Goal: Check status: Check status

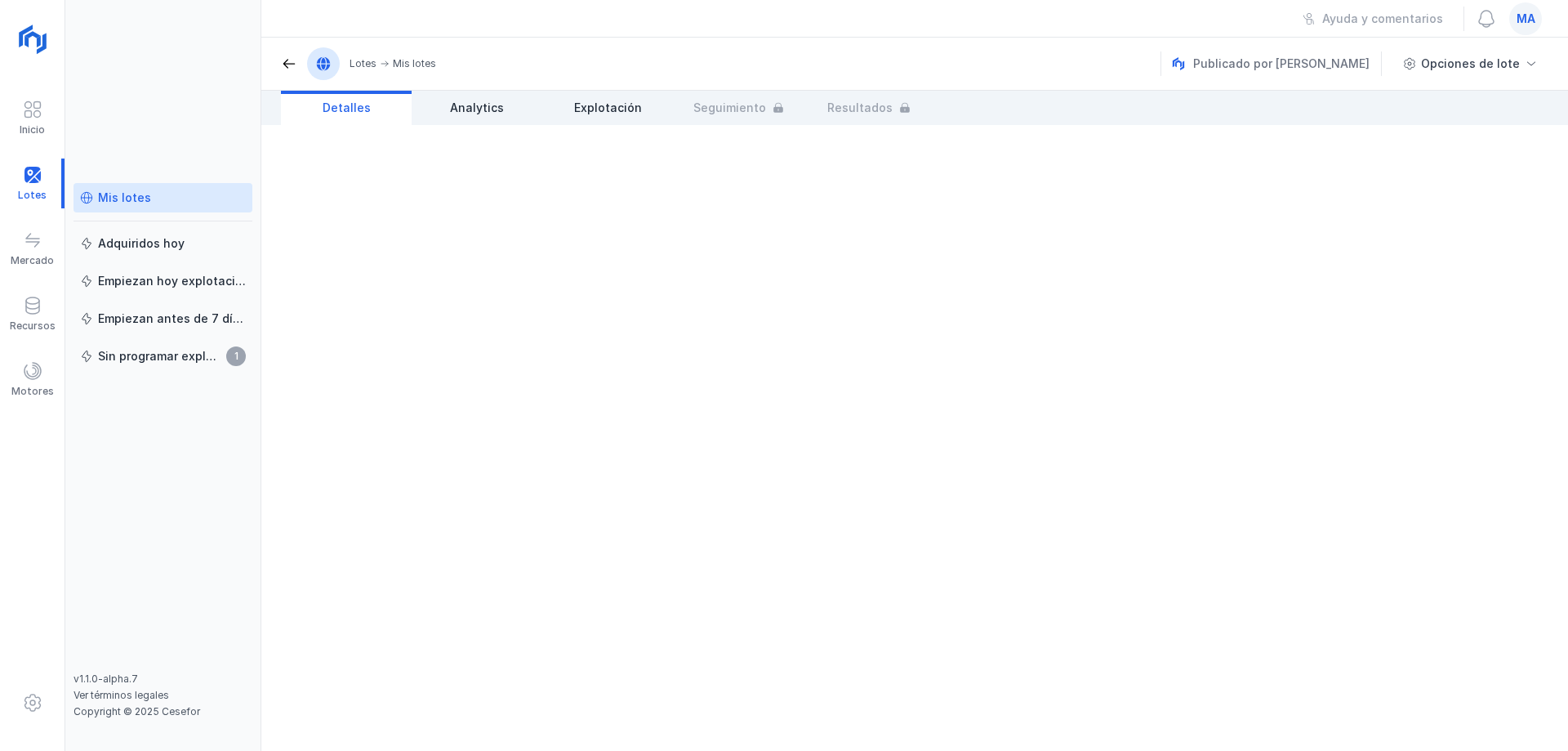
click at [142, 201] on div "Mis lotes" at bounding box center [125, 198] width 53 height 17
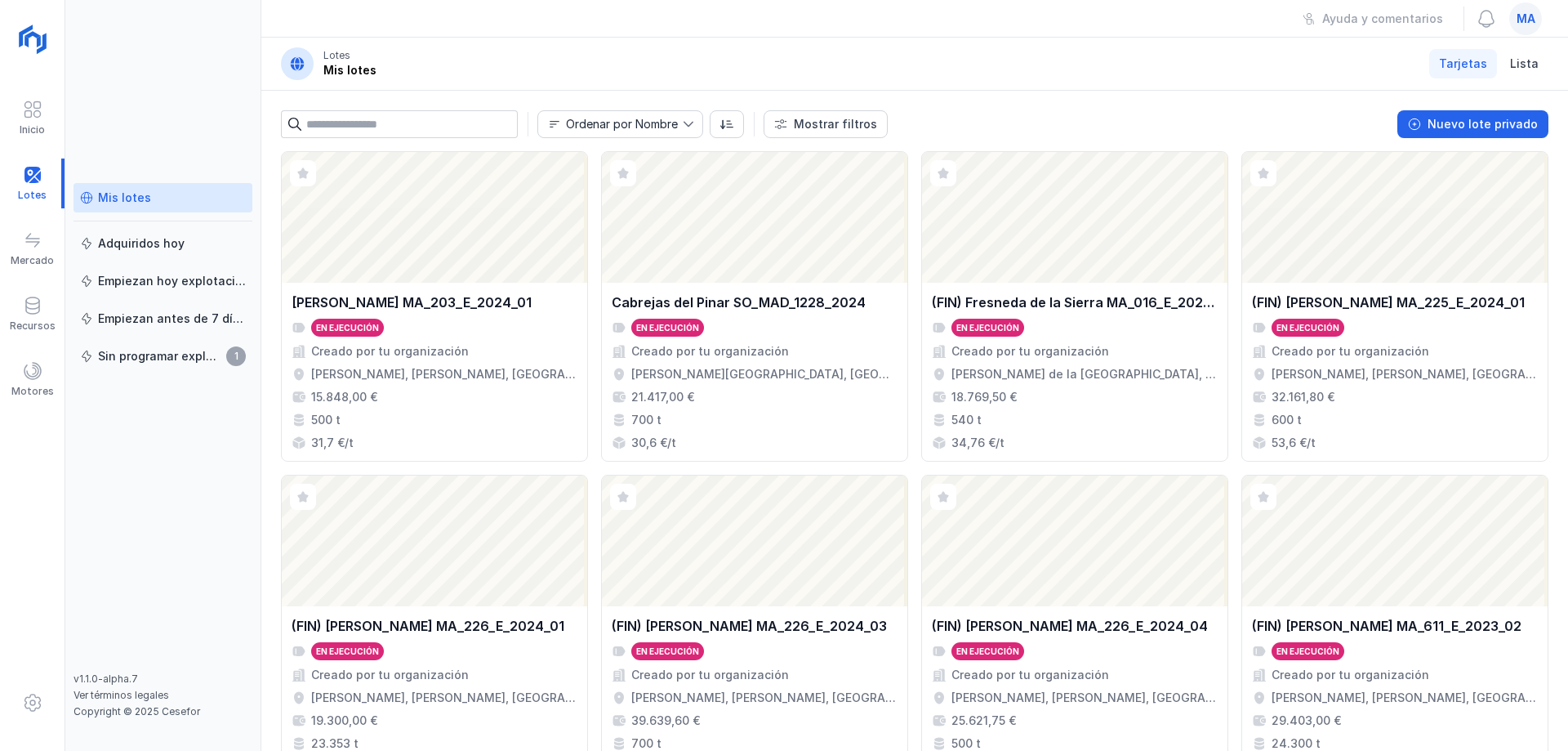
click at [616, 65] on header "Lotes Mis lotes Tarjetas Lista" at bounding box center [915, 64] width 1307 height 53
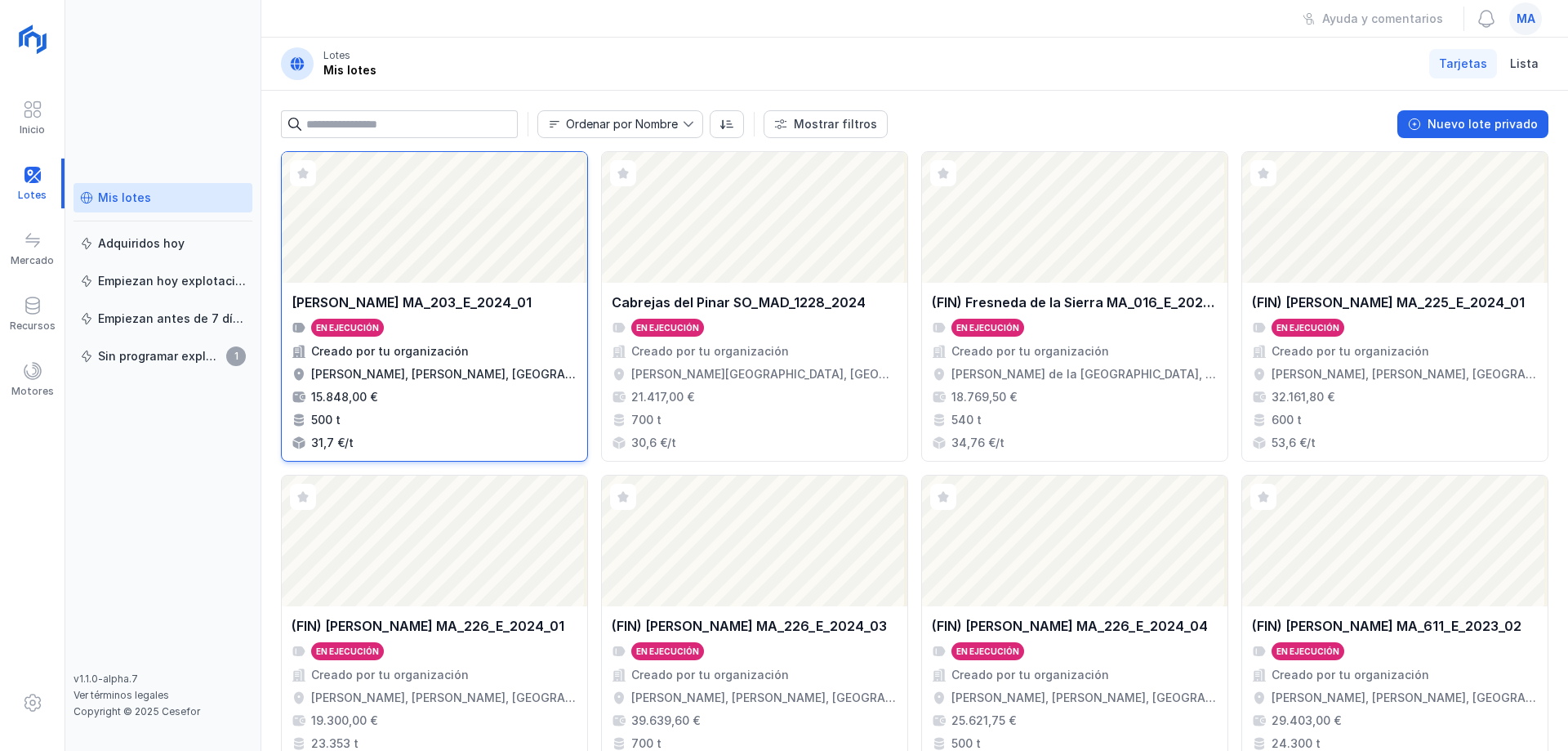
click at [501, 355] on div "Creado por tu organización" at bounding box center [434, 351] width 286 height 17
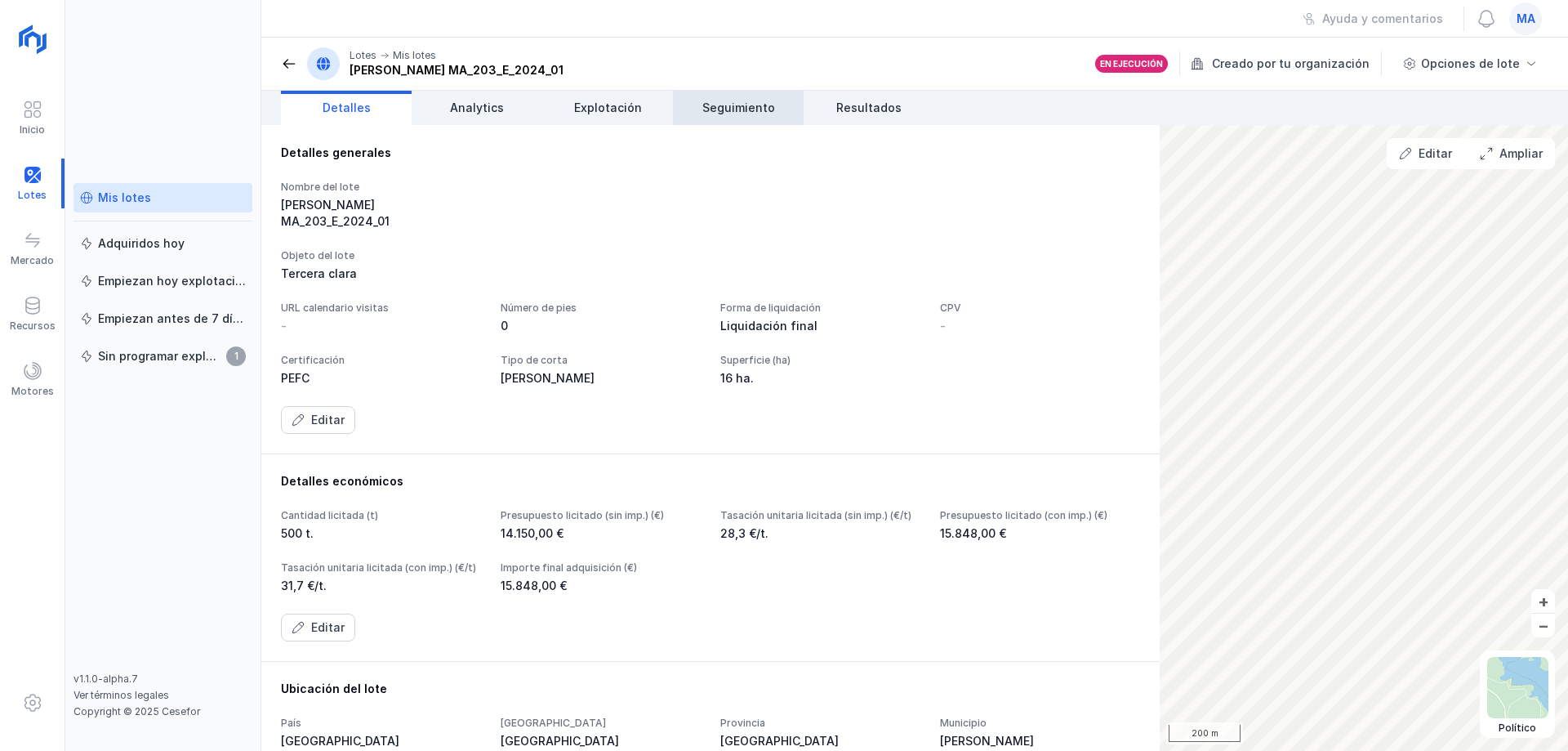
click at [728, 103] on span "Seguimiento" at bounding box center [738, 108] width 73 height 17
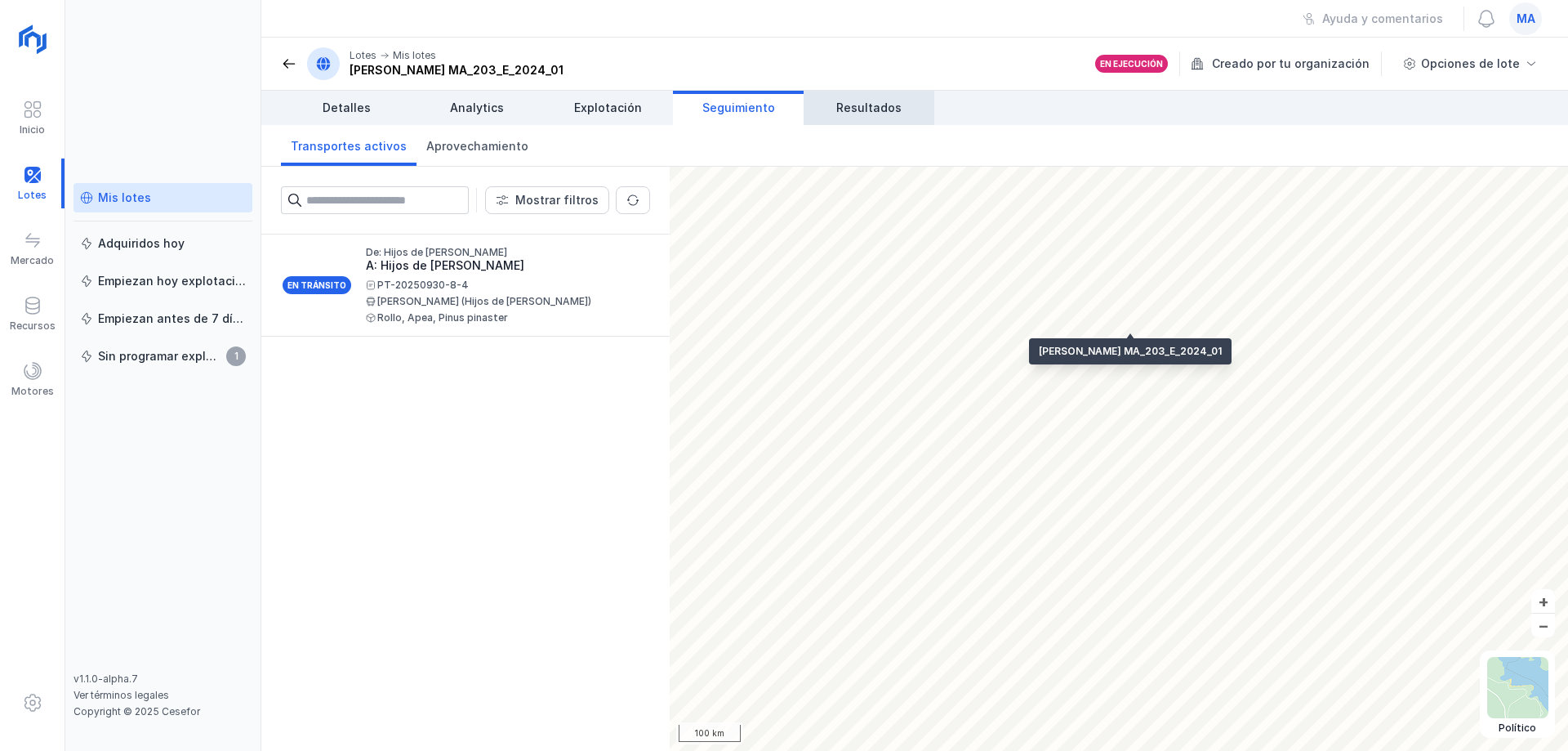
click at [881, 101] on span "Resultados" at bounding box center [869, 108] width 65 height 17
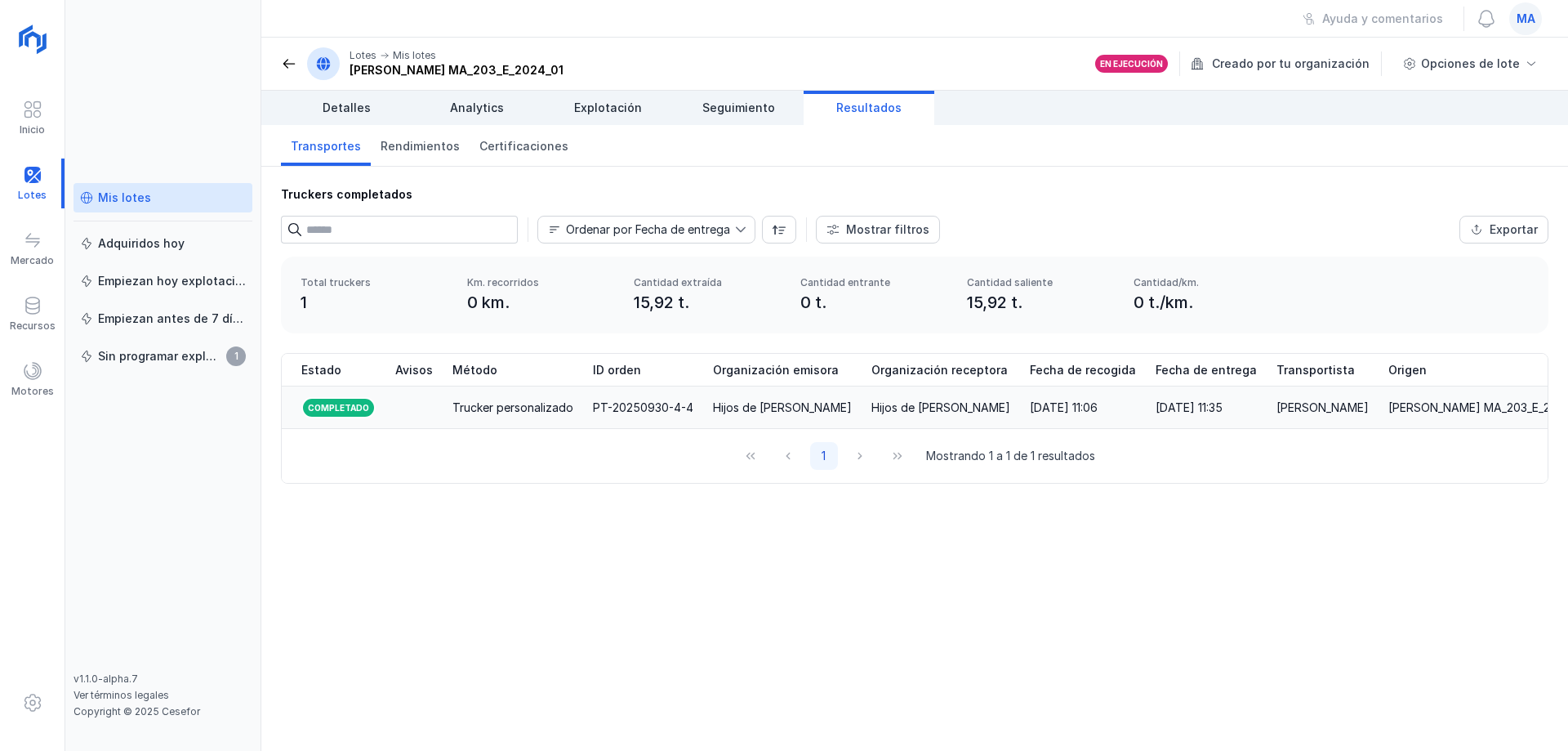
click at [457, 404] on div "Trucker personalizado" at bounding box center [513, 408] width 121 height 17
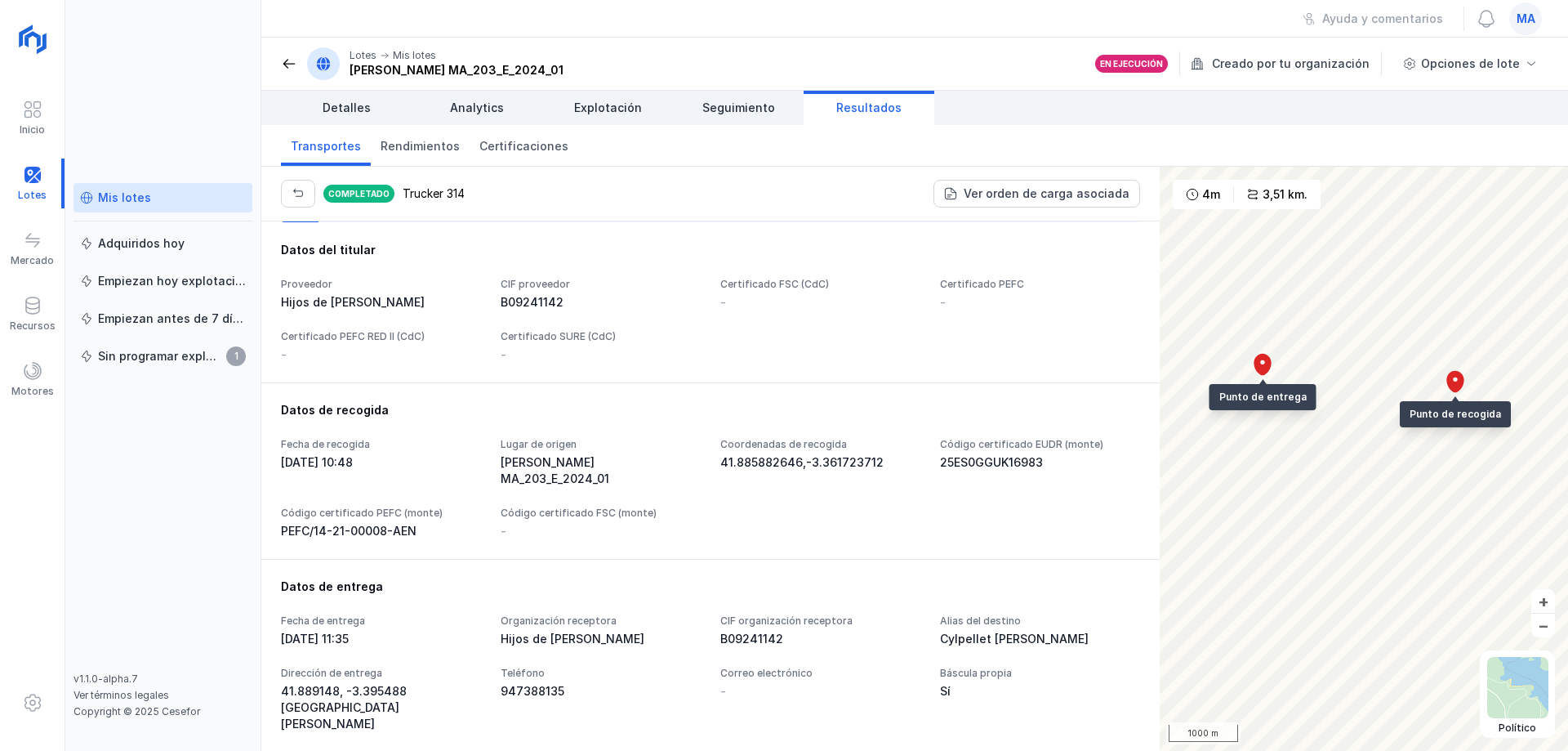
scroll to position [245, 0]
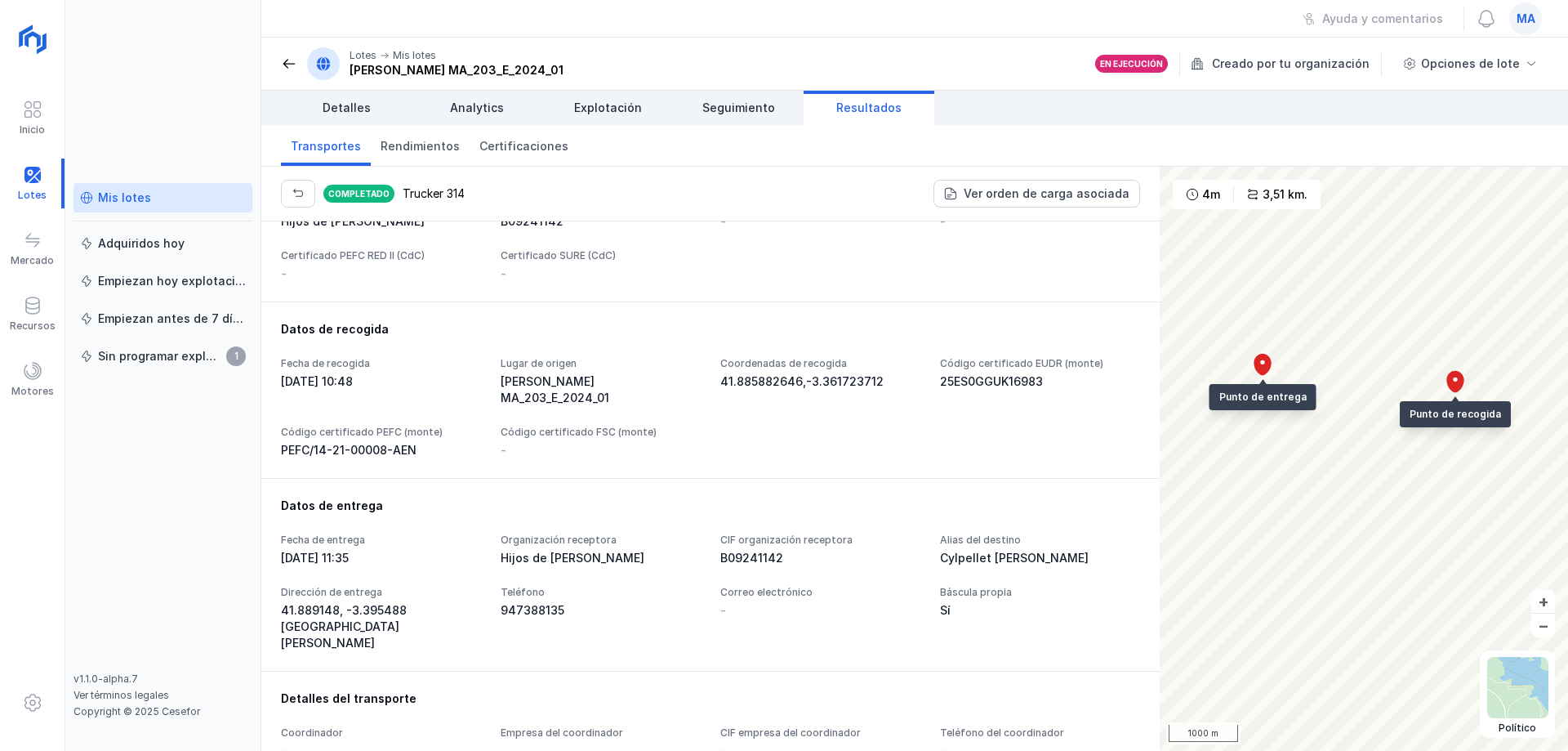
click at [481, 602] on div "41.889148, -3.395488 [GEOGRAPHIC_DATA][PERSON_NAME]" at bounding box center [381, 626] width 200 height 49
click at [699, 639] on div "Fecha de entrega [DATE] 11:35 Organización receptora Hijos de [PERSON_NAME] org…" at bounding box center [710, 592] width 859 height 118
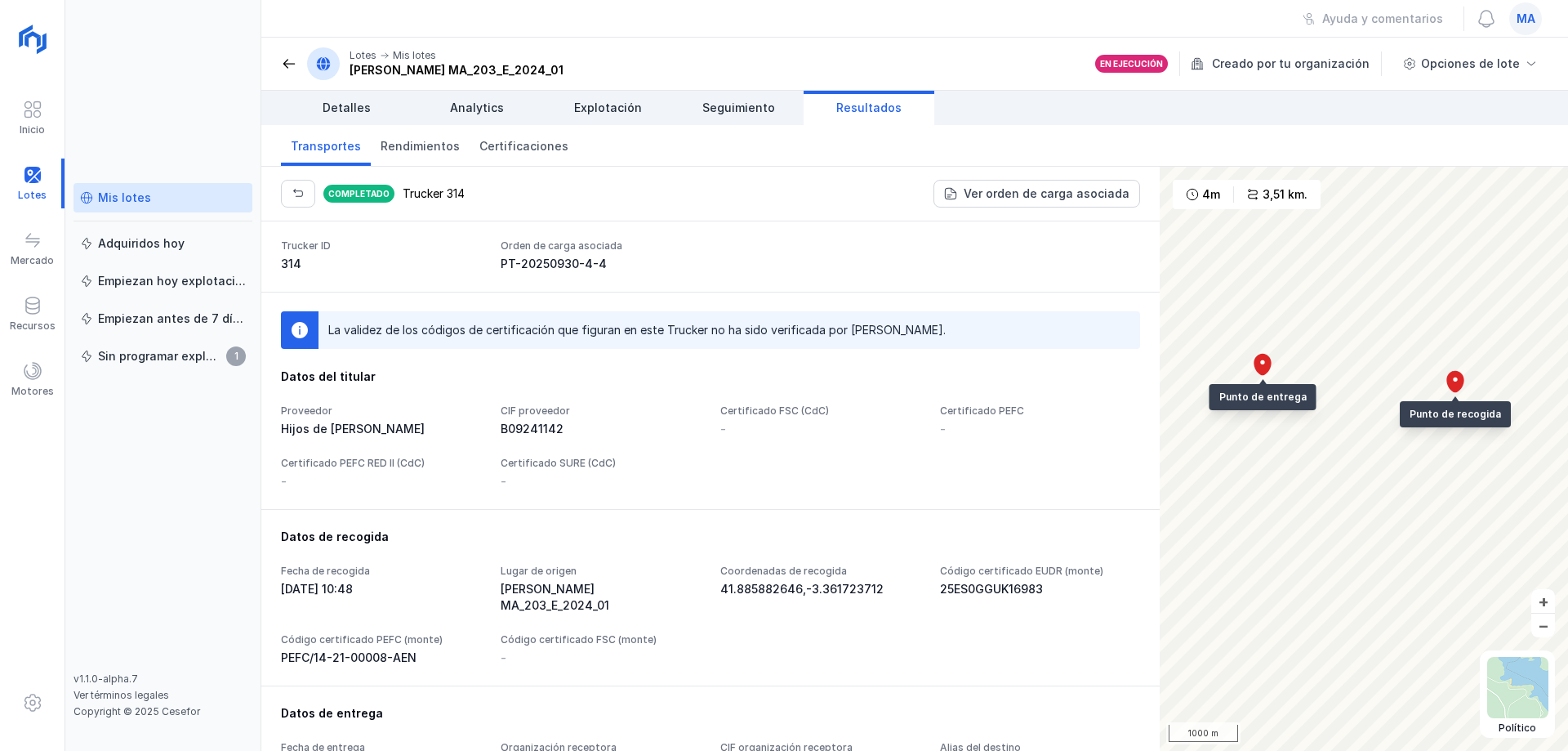
scroll to position [0, 0]
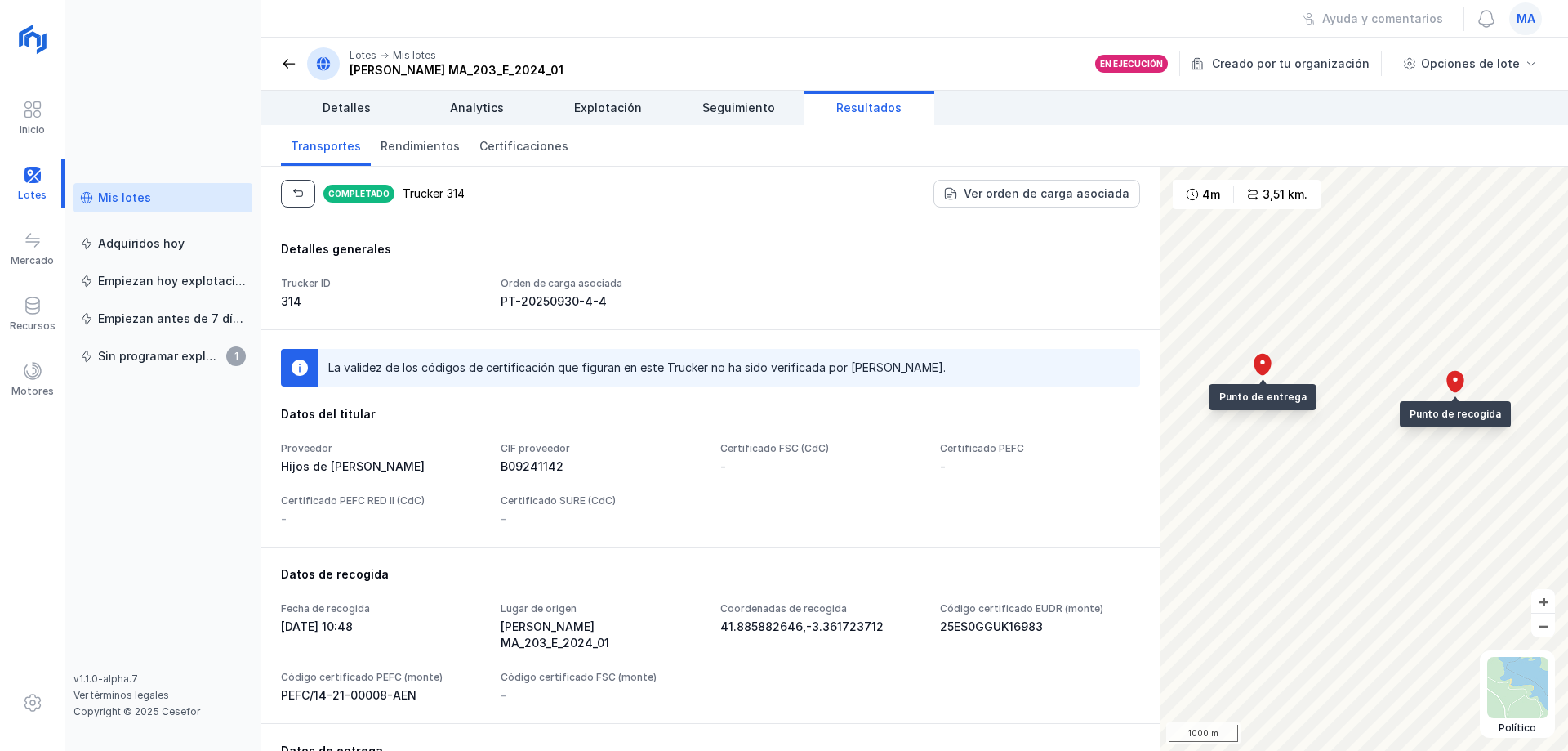
click at [292, 191] on span "button" at bounding box center [298, 194] width 13 height 13
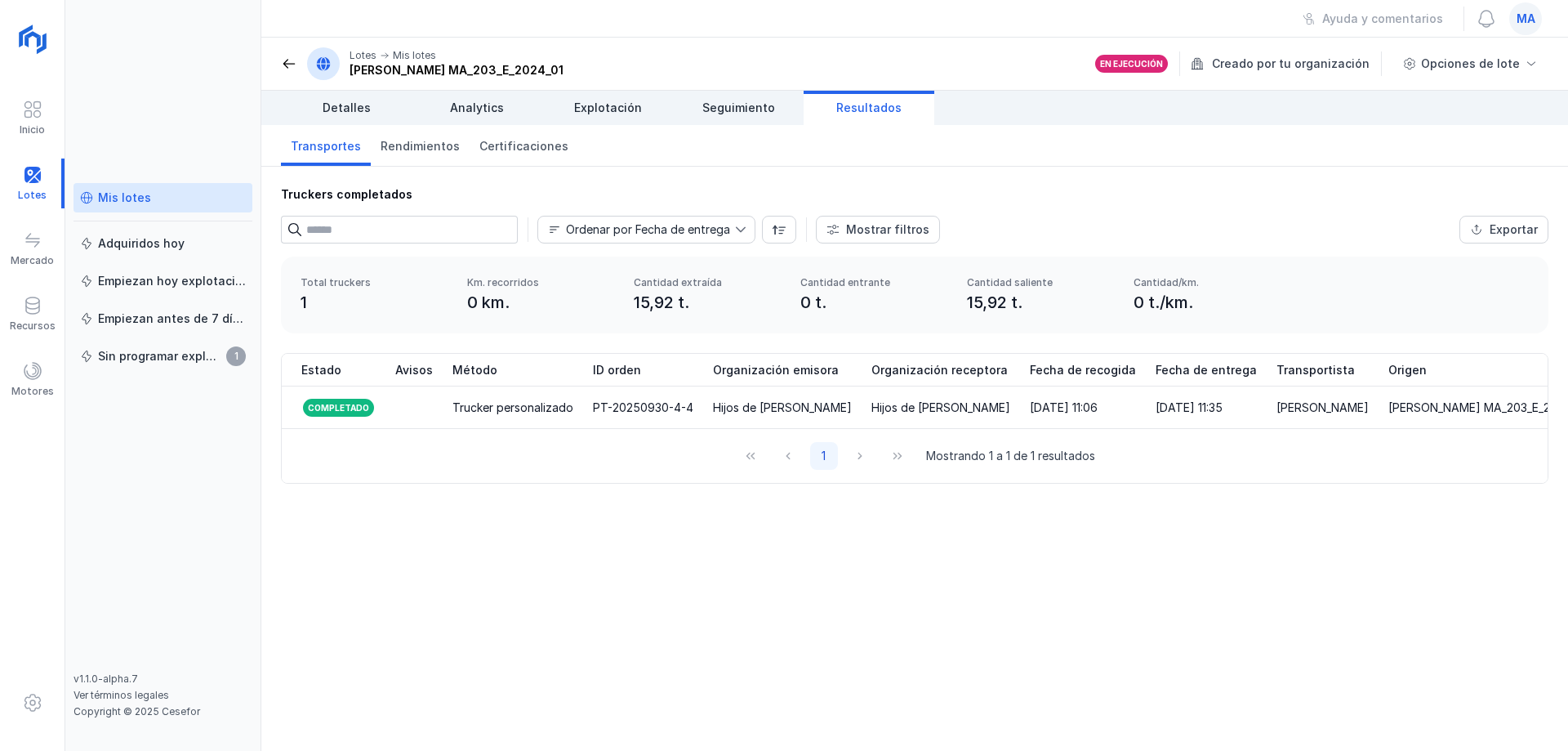
click at [294, 66] on span at bounding box center [290, 63] width 17 height 17
click at [48, 311] on div "Recursos" at bounding box center [32, 314] width 64 height 50
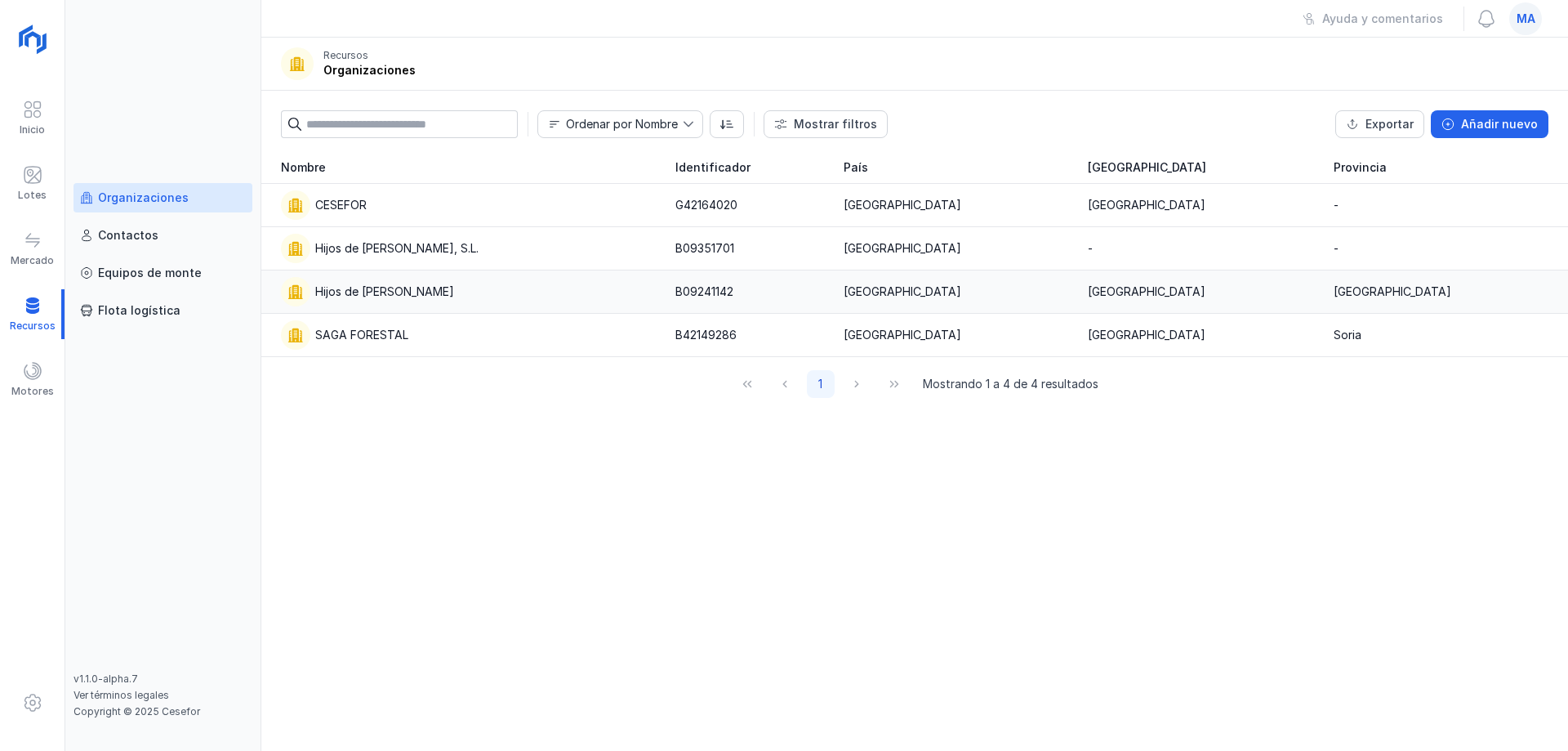
click at [415, 294] on div "Hijos de [PERSON_NAME]" at bounding box center [384, 291] width 139 height 17
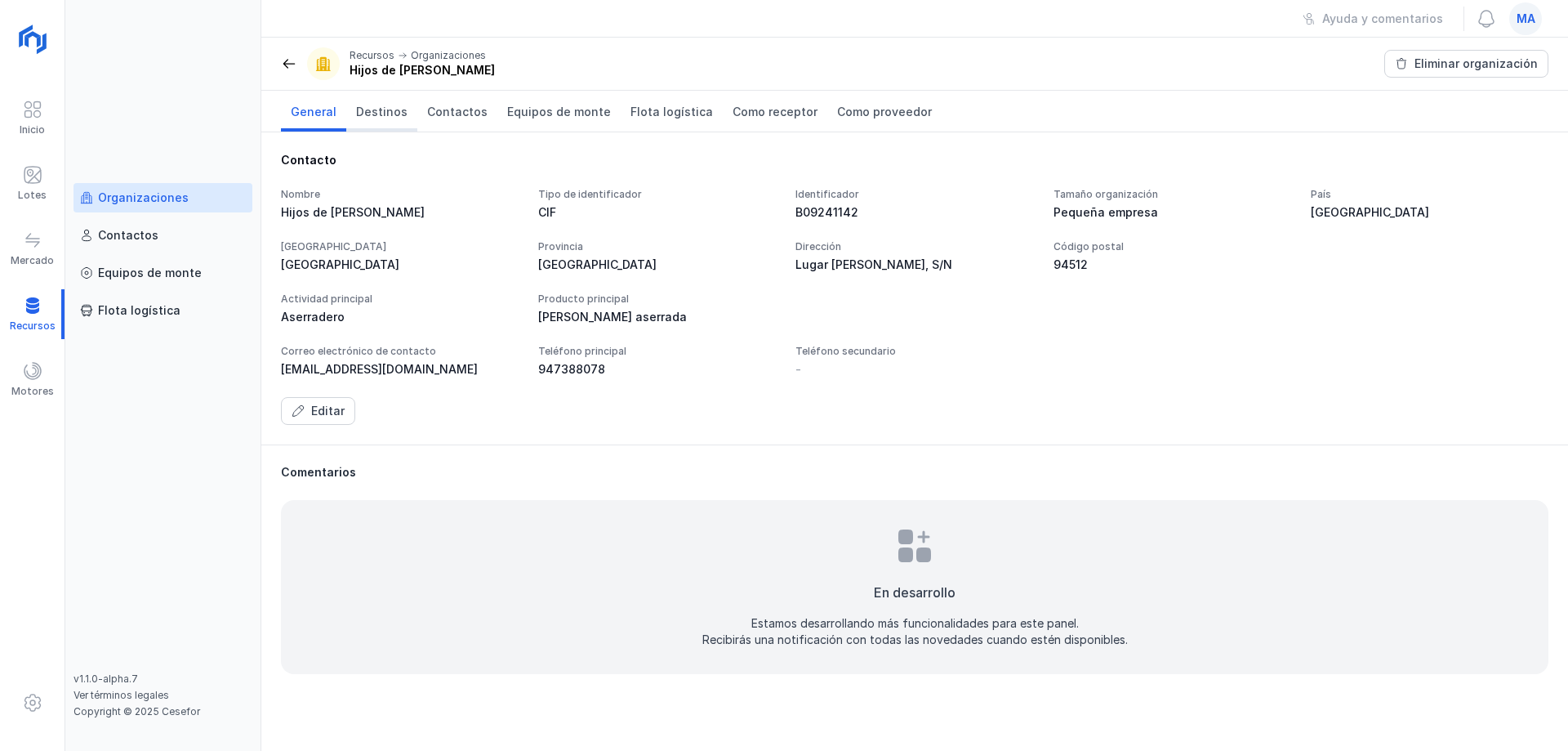
click at [400, 114] on span "Destinos" at bounding box center [381, 112] width 51 height 17
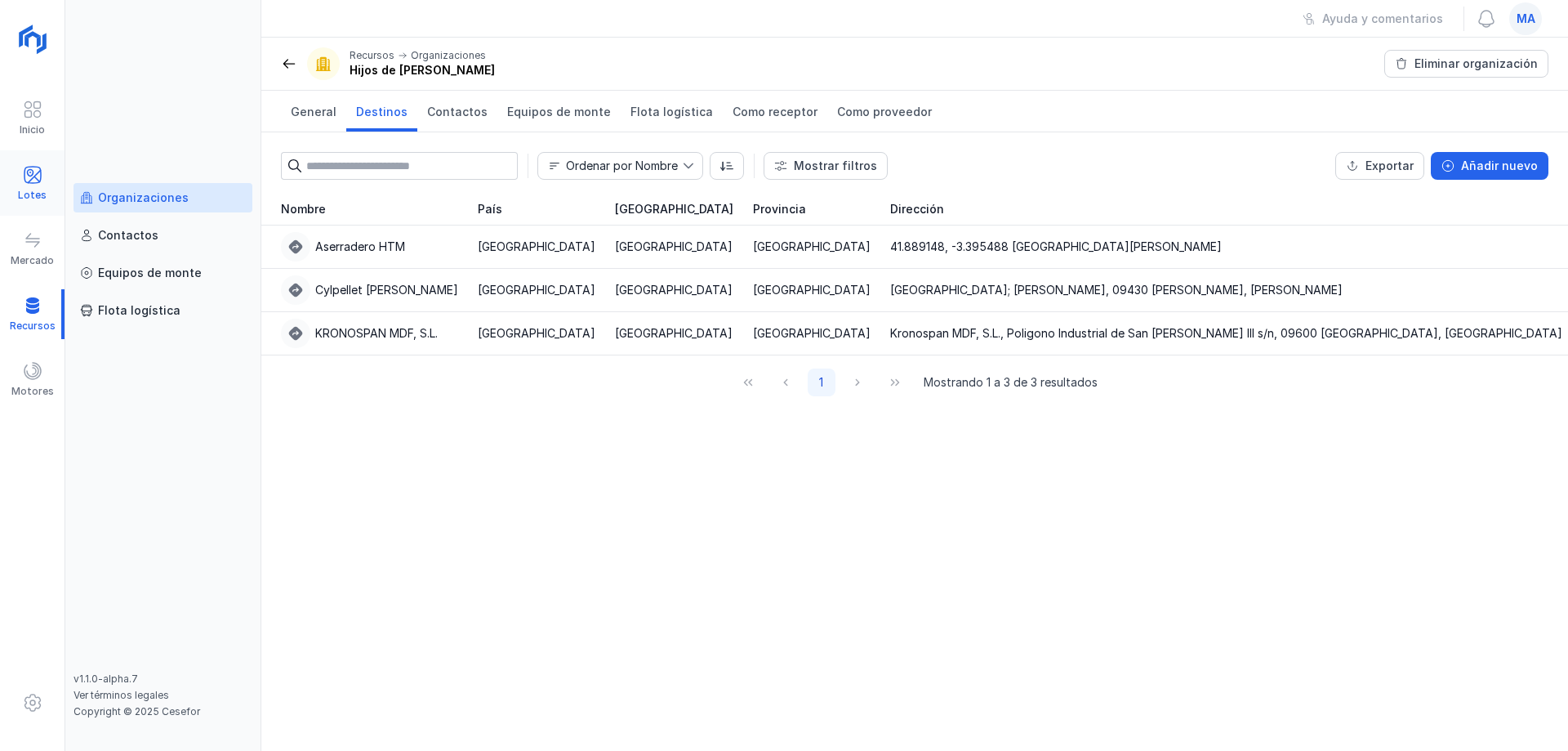
click at [49, 172] on div "Lotes" at bounding box center [32, 183] width 64 height 50
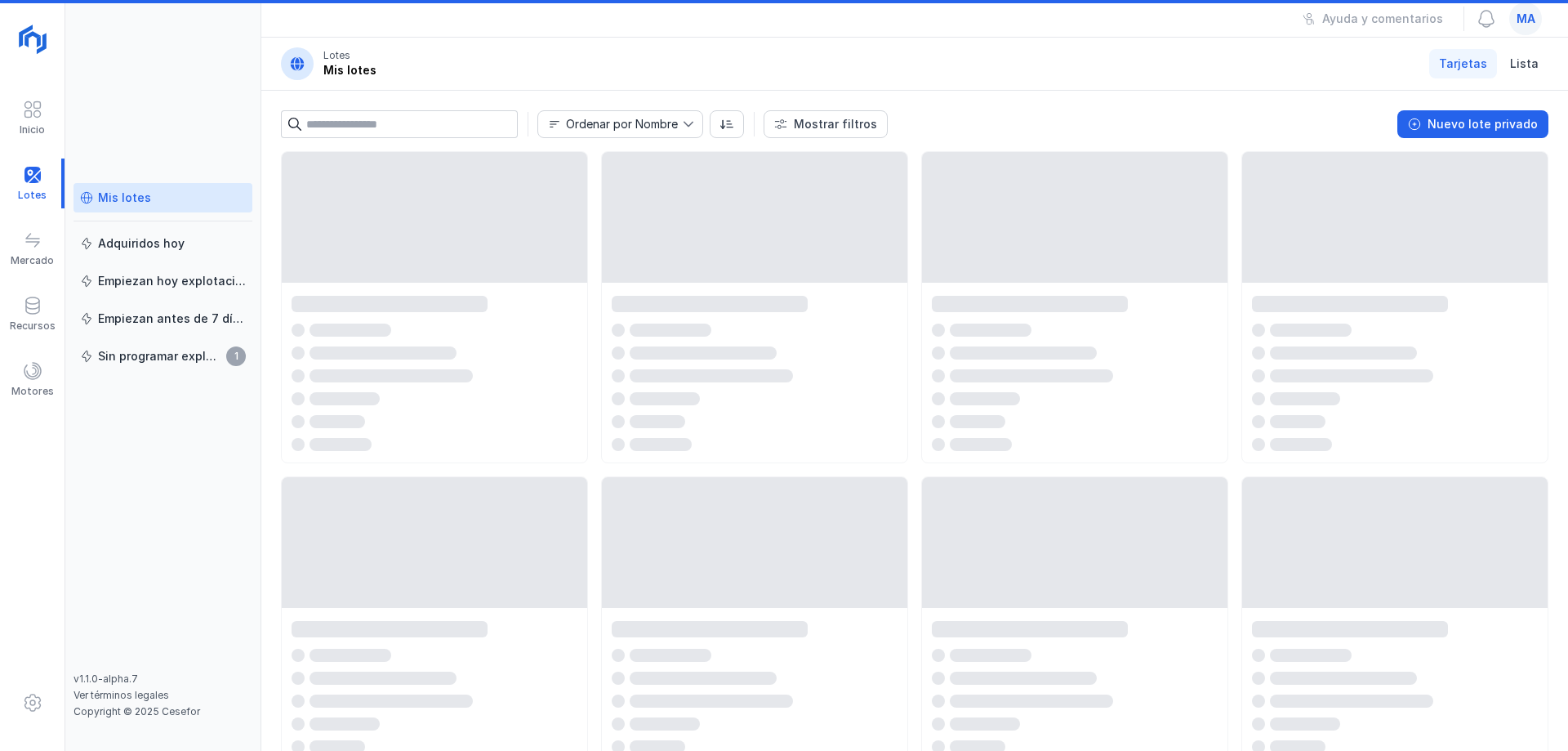
click at [144, 199] on div "Mis lotes" at bounding box center [125, 198] width 53 height 17
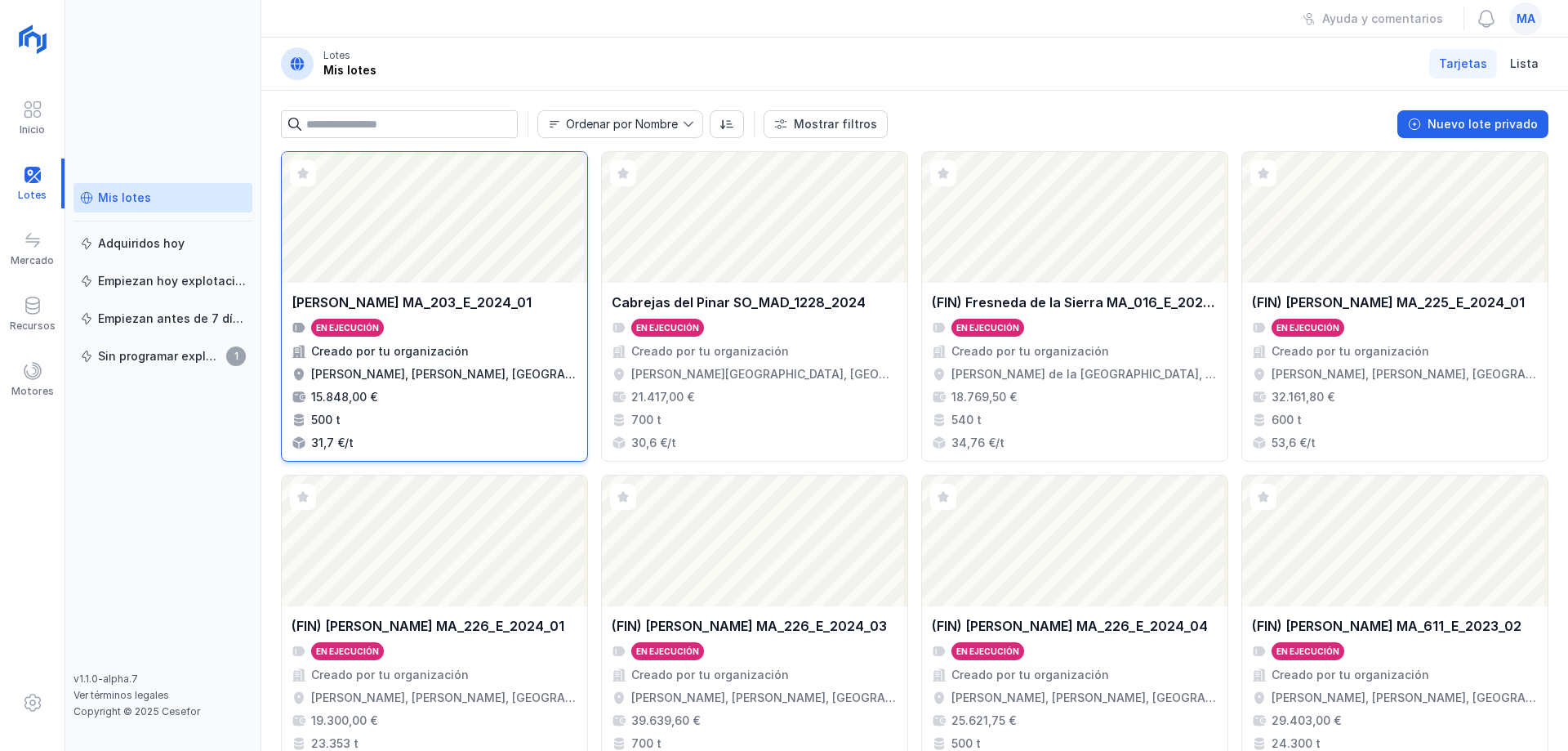
click at [369, 243] on div "Abrir lote" at bounding box center [435, 217] width 305 height 131
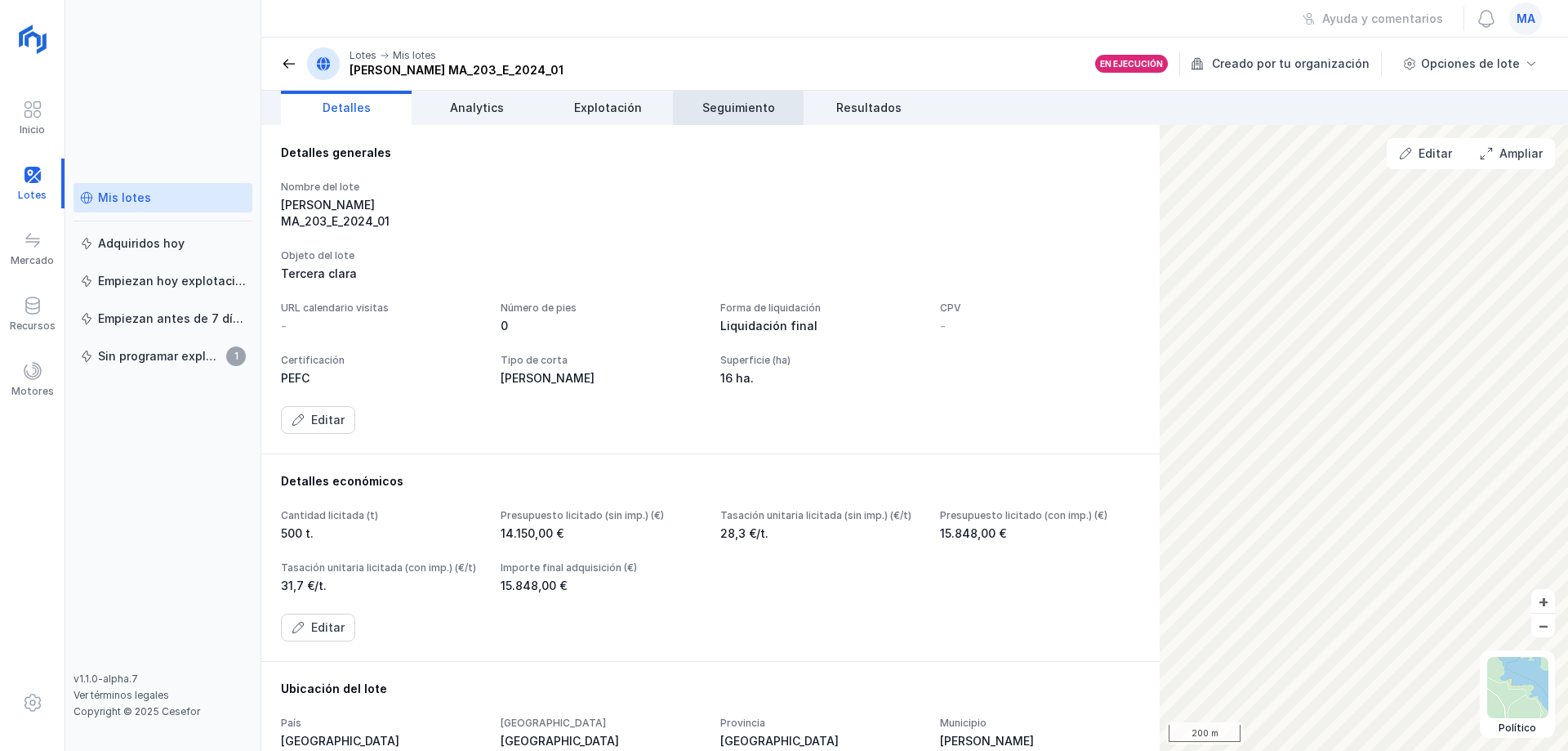
click at [762, 118] on link "Seguimiento" at bounding box center [738, 108] width 131 height 34
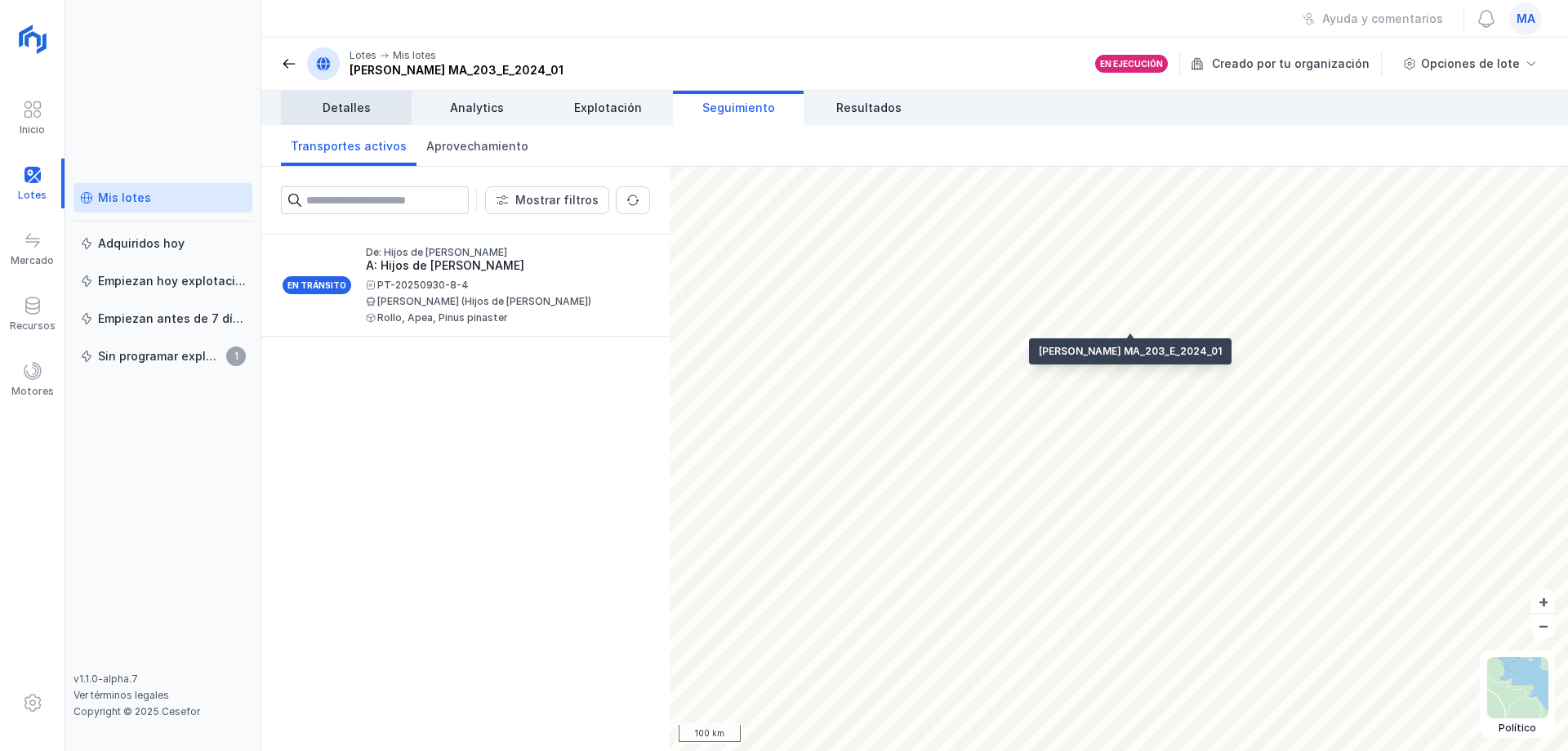
click at [383, 113] on link "Detalles" at bounding box center [347, 108] width 131 height 34
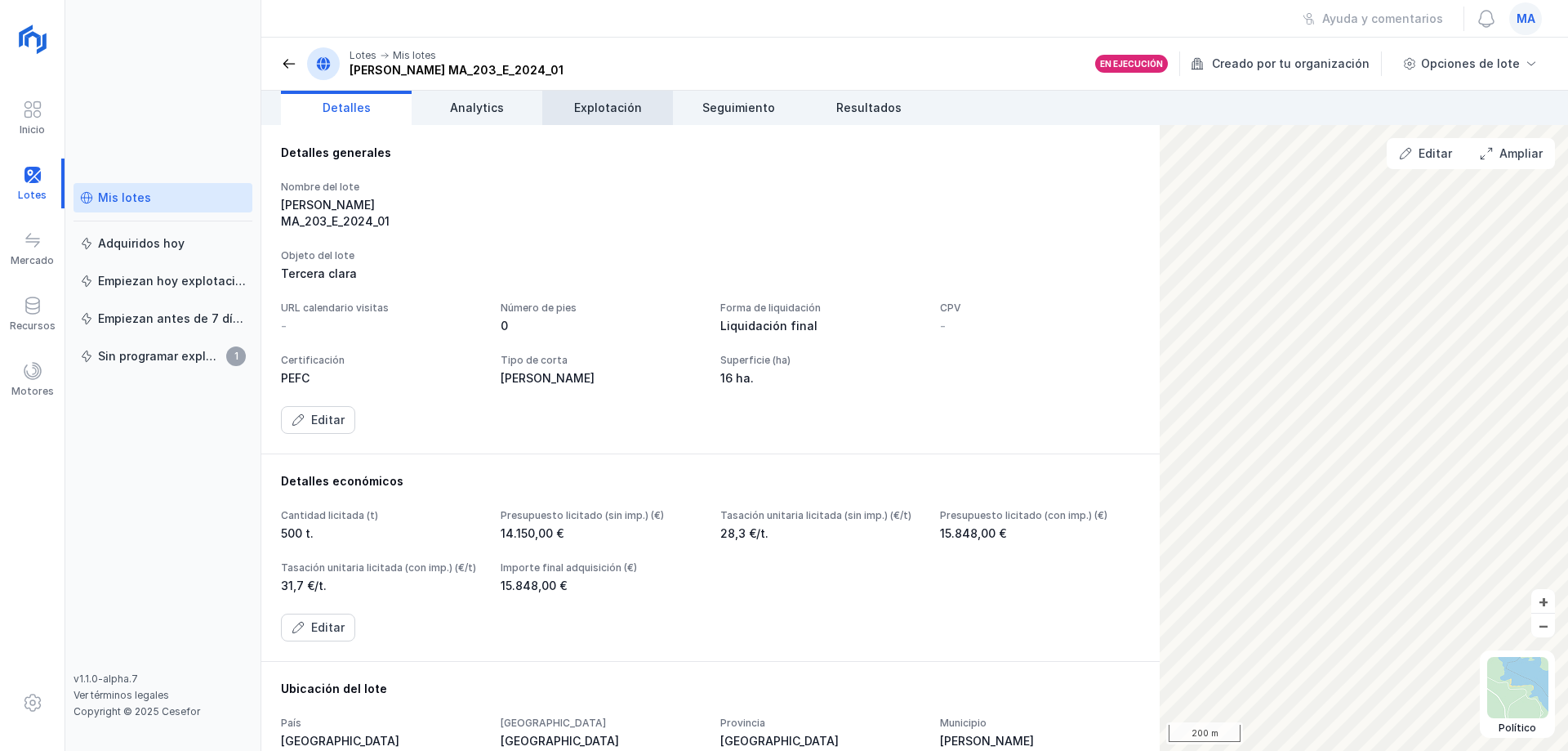
click at [601, 103] on span "Explotación" at bounding box center [608, 108] width 68 height 17
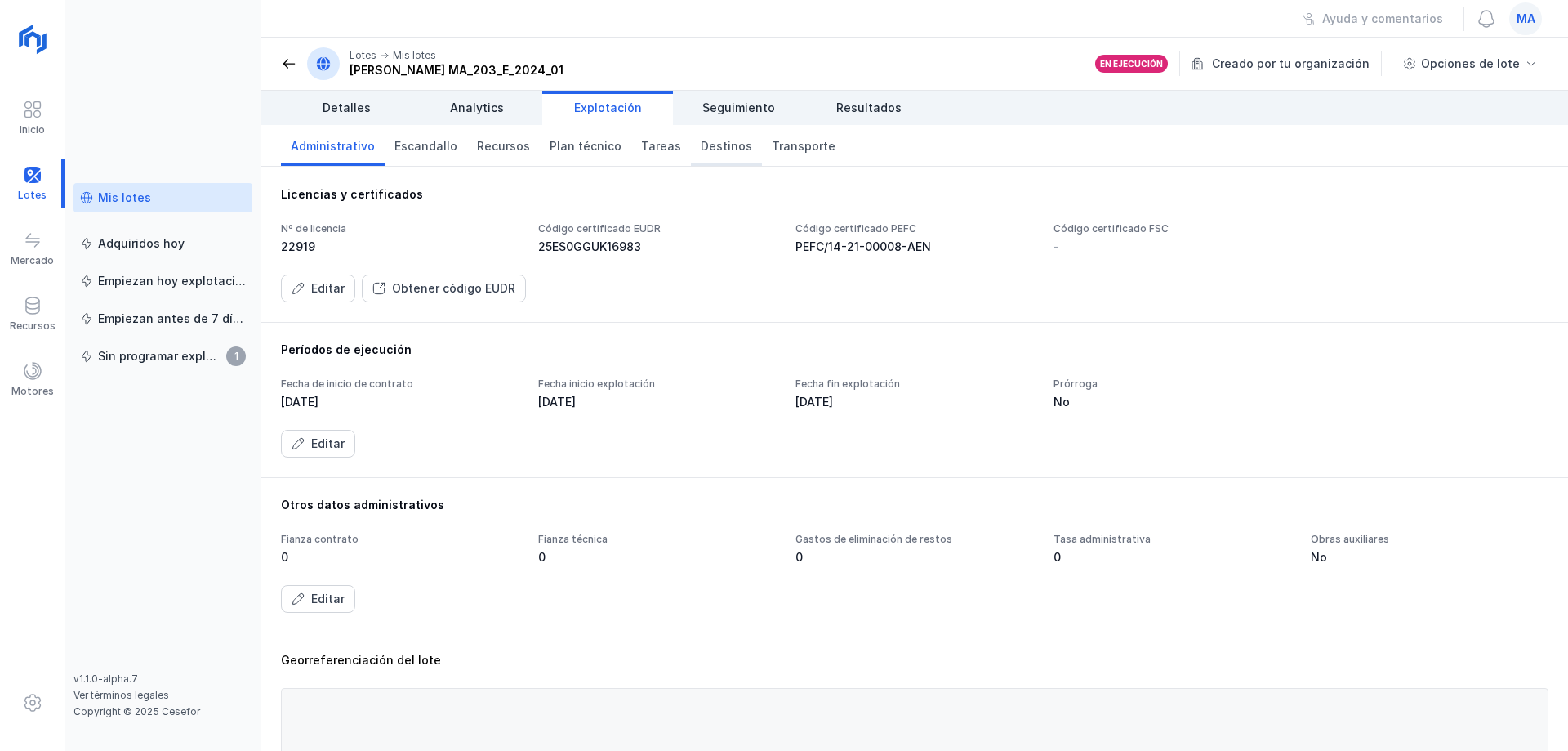
click at [719, 149] on span "Destinos" at bounding box center [726, 146] width 51 height 17
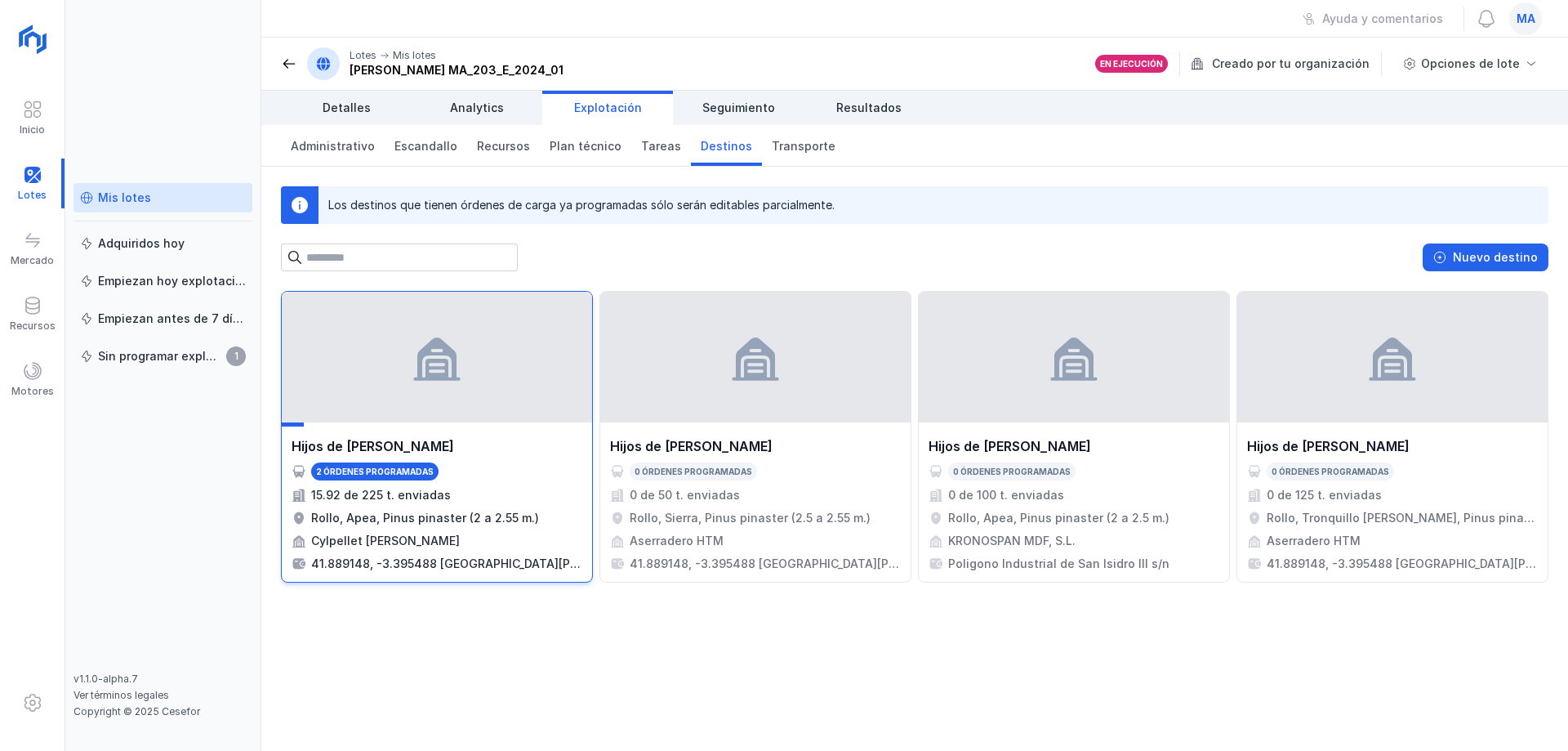
click at [562, 525] on div "Rollo, Apea, Pinus pinaster (2 a 2.55 m.)" at bounding box center [437, 518] width 290 height 17
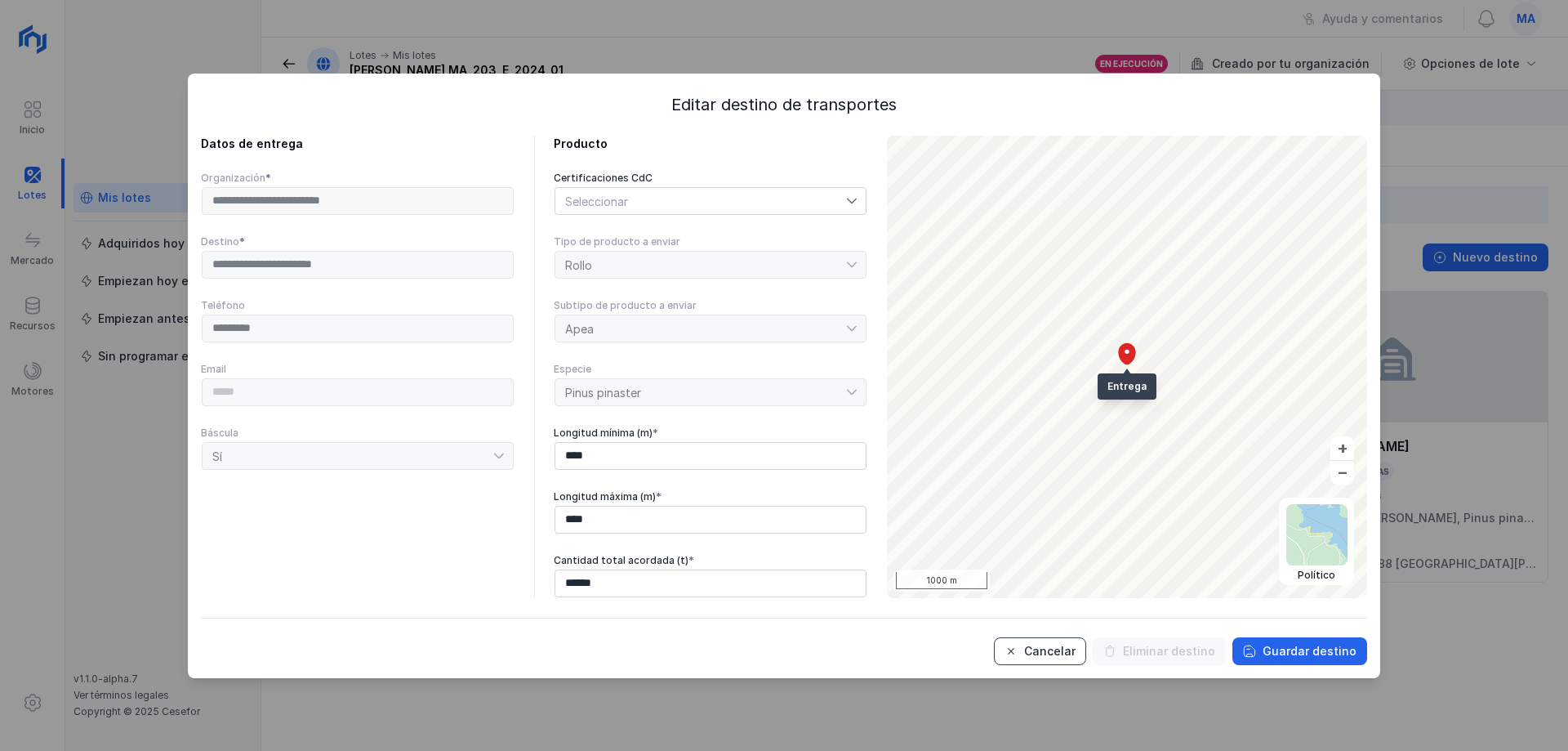
click at [1052, 644] on div "Cancelar" at bounding box center [1050, 651] width 51 height 17
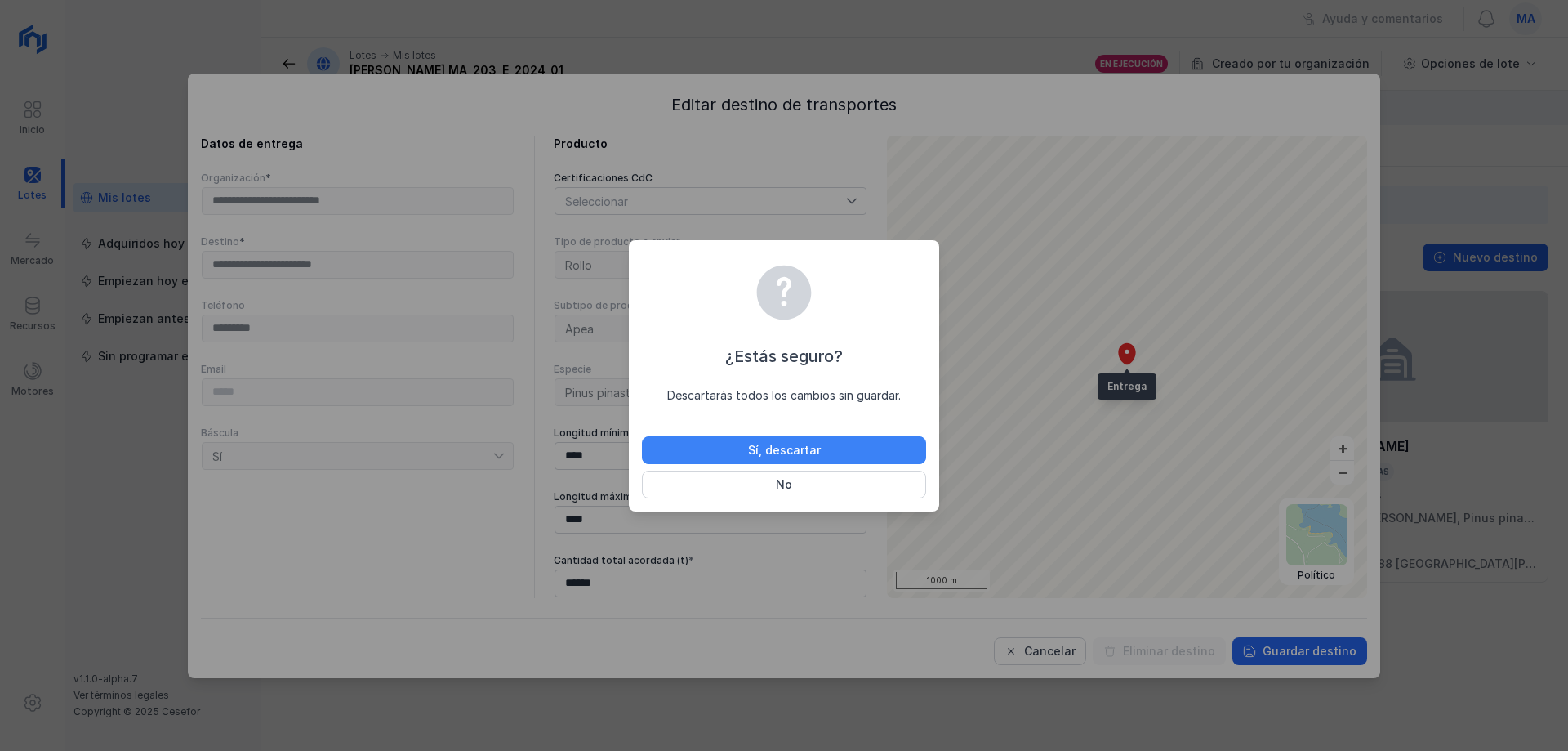
click at [874, 451] on button "Sí, descartar" at bounding box center [784, 450] width 284 height 28
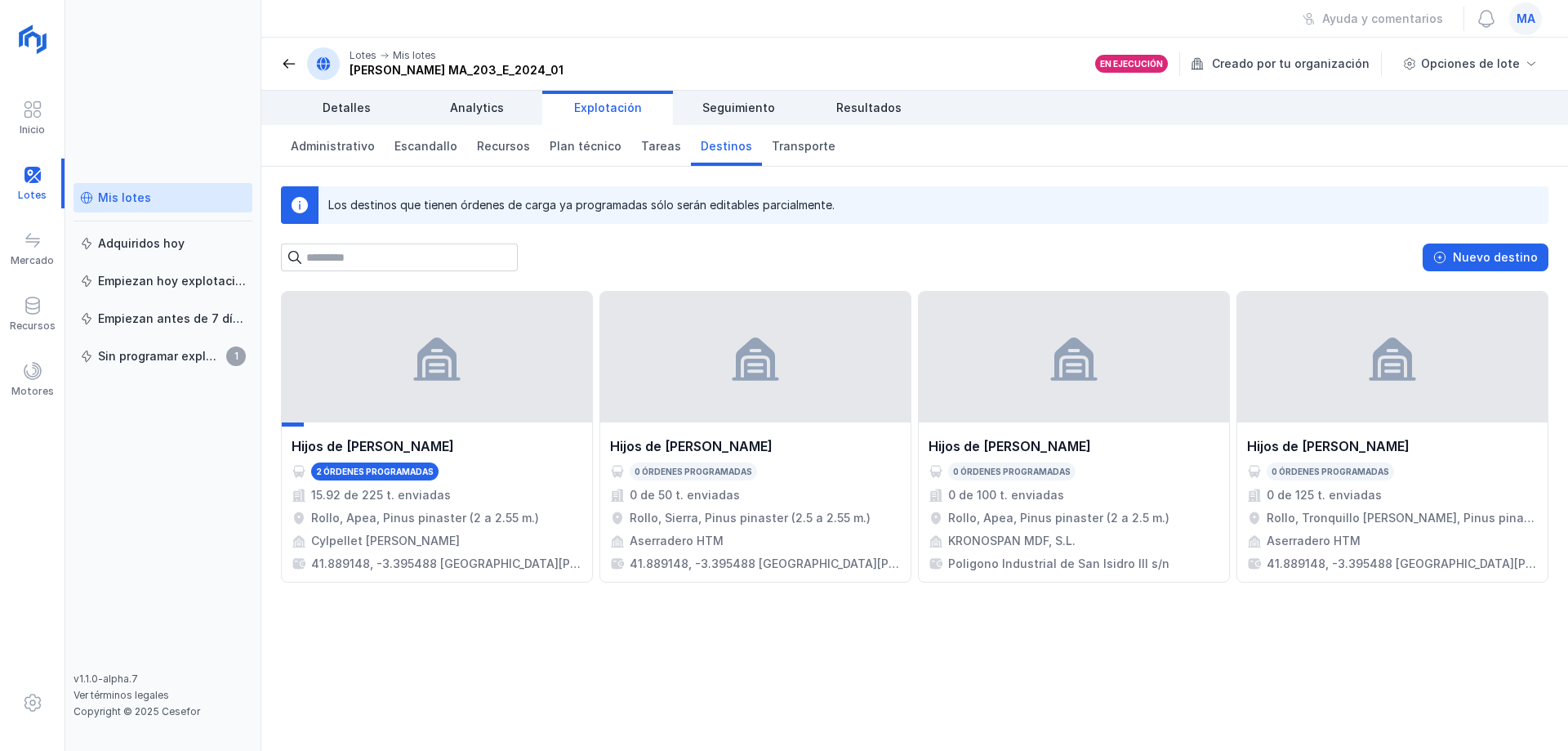
click at [571, 644] on div "Hijos de [PERSON_NAME] 2 órdenes programadas 15.92 de 225 t. enviadas Rollo, Ap…" at bounding box center [915, 520] width 1307 height 460
click at [548, 666] on div "Hijos de [PERSON_NAME] 2 órdenes programadas 15.92 de 225 t. enviadas Rollo, Ap…" at bounding box center [915, 520] width 1307 height 460
click at [418, 654] on div "Hijos de [PERSON_NAME] 2 órdenes programadas 15.92 de 225 t. enviadas Rollo, Ap…" at bounding box center [915, 520] width 1307 height 460
click at [708, 654] on div "Hijos de [PERSON_NAME] 2 órdenes programadas 15.92 de 225 t. enviadas Rollo, Ap…" at bounding box center [915, 520] width 1307 height 460
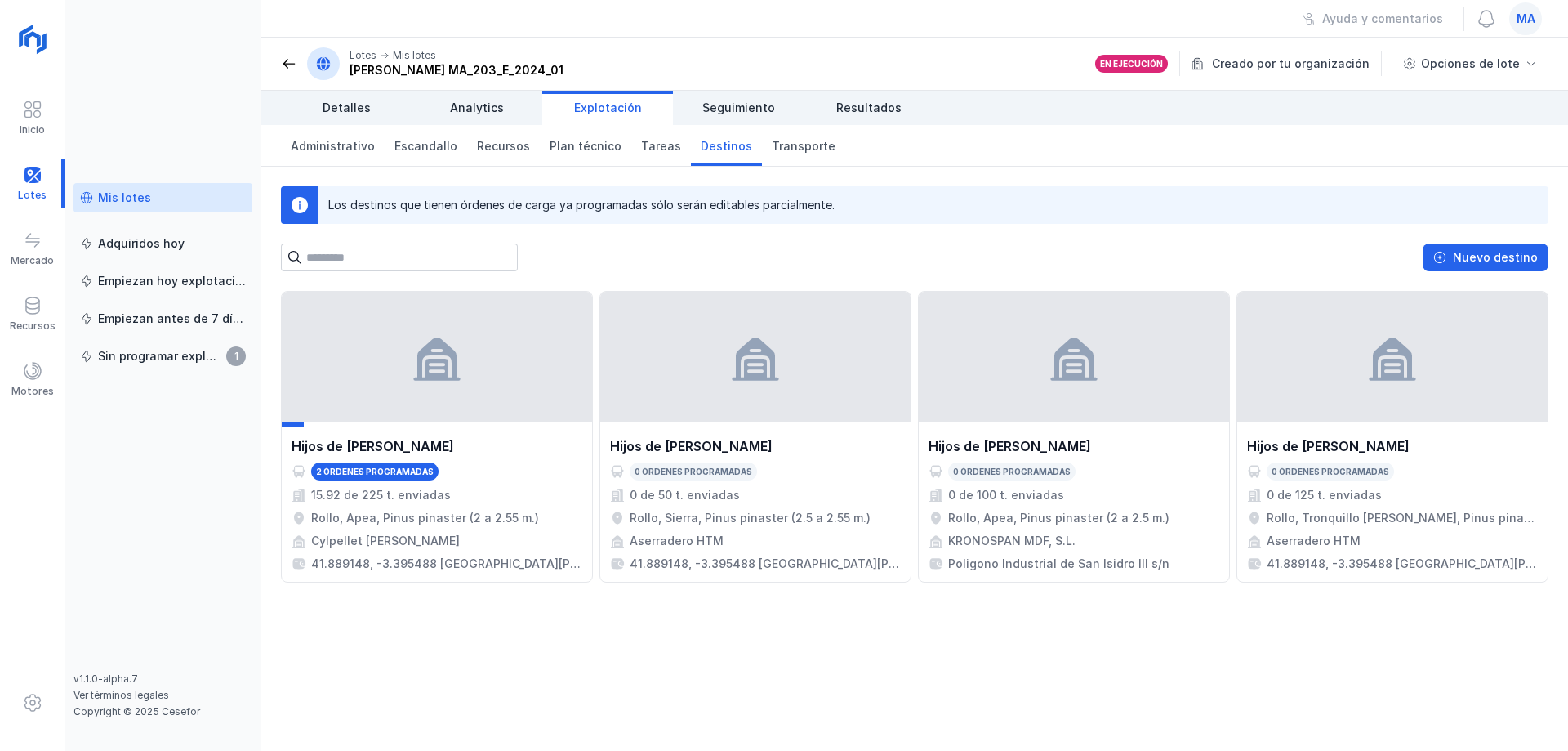
click at [708, 654] on div "Hijos de [PERSON_NAME] 2 órdenes programadas 15.92 de 225 t. enviadas Rollo, Ap…" at bounding box center [915, 520] width 1307 height 460
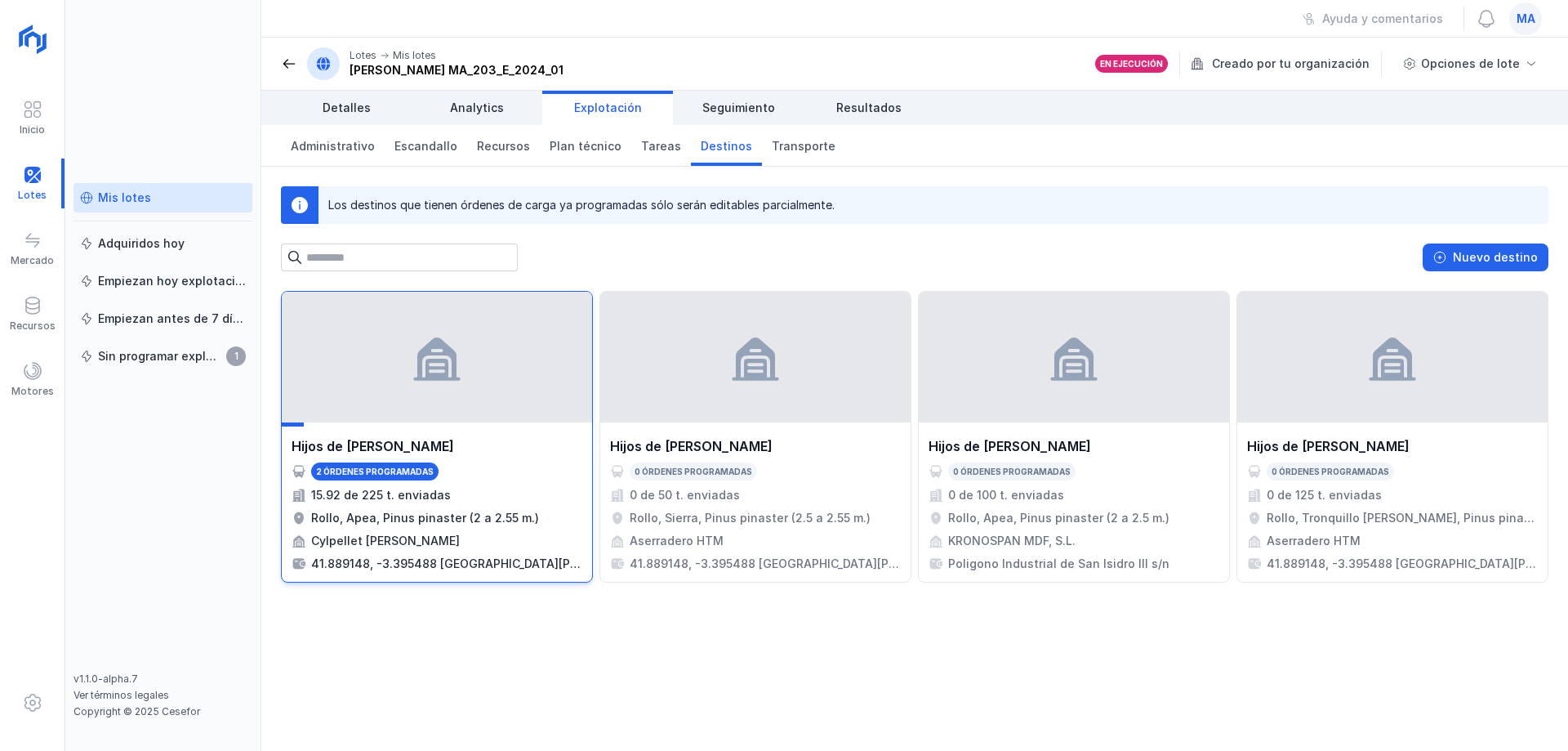
click at [455, 327] on div at bounding box center [437, 357] width 311 height 131
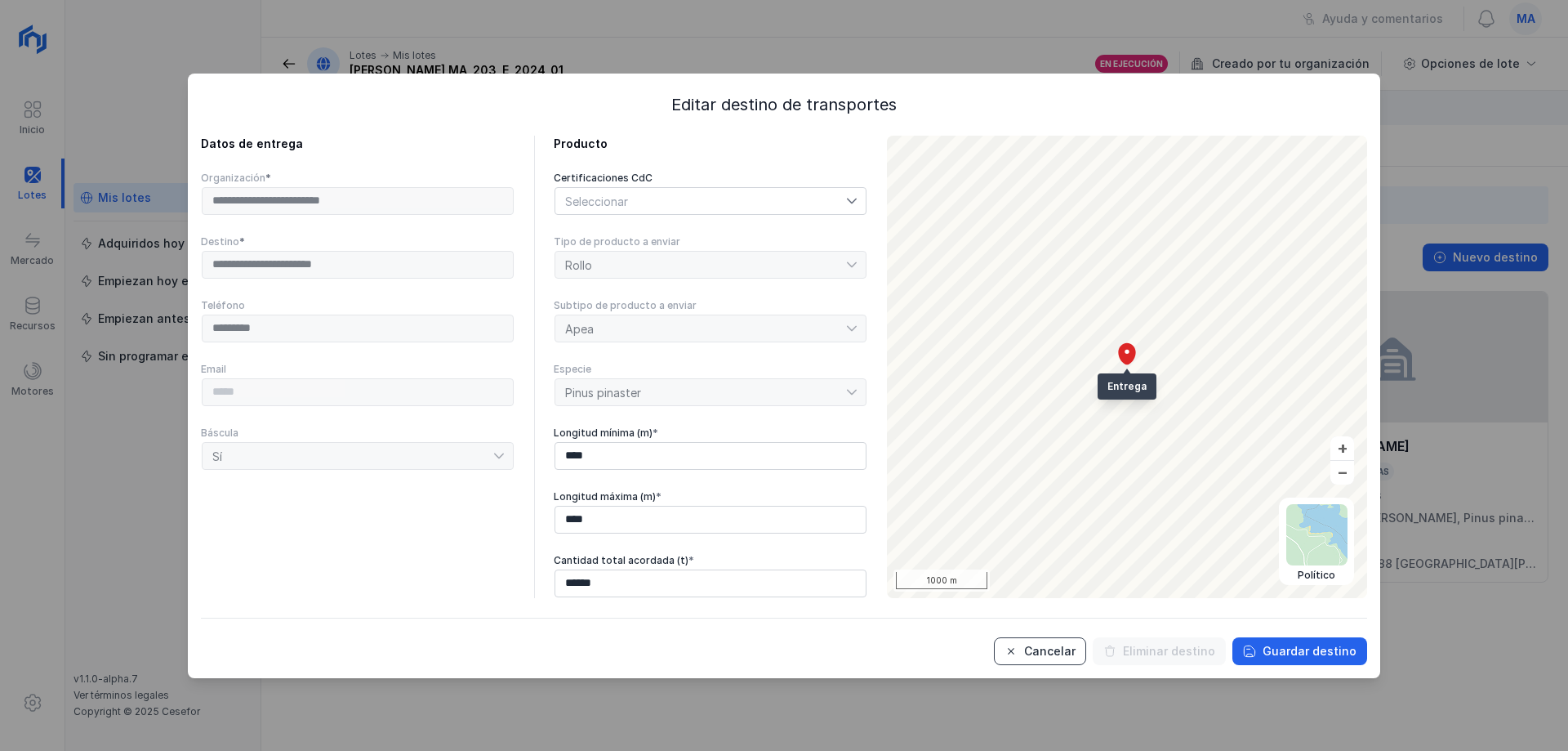
click at [1036, 656] on button "Cancelar" at bounding box center [1040, 651] width 92 height 28
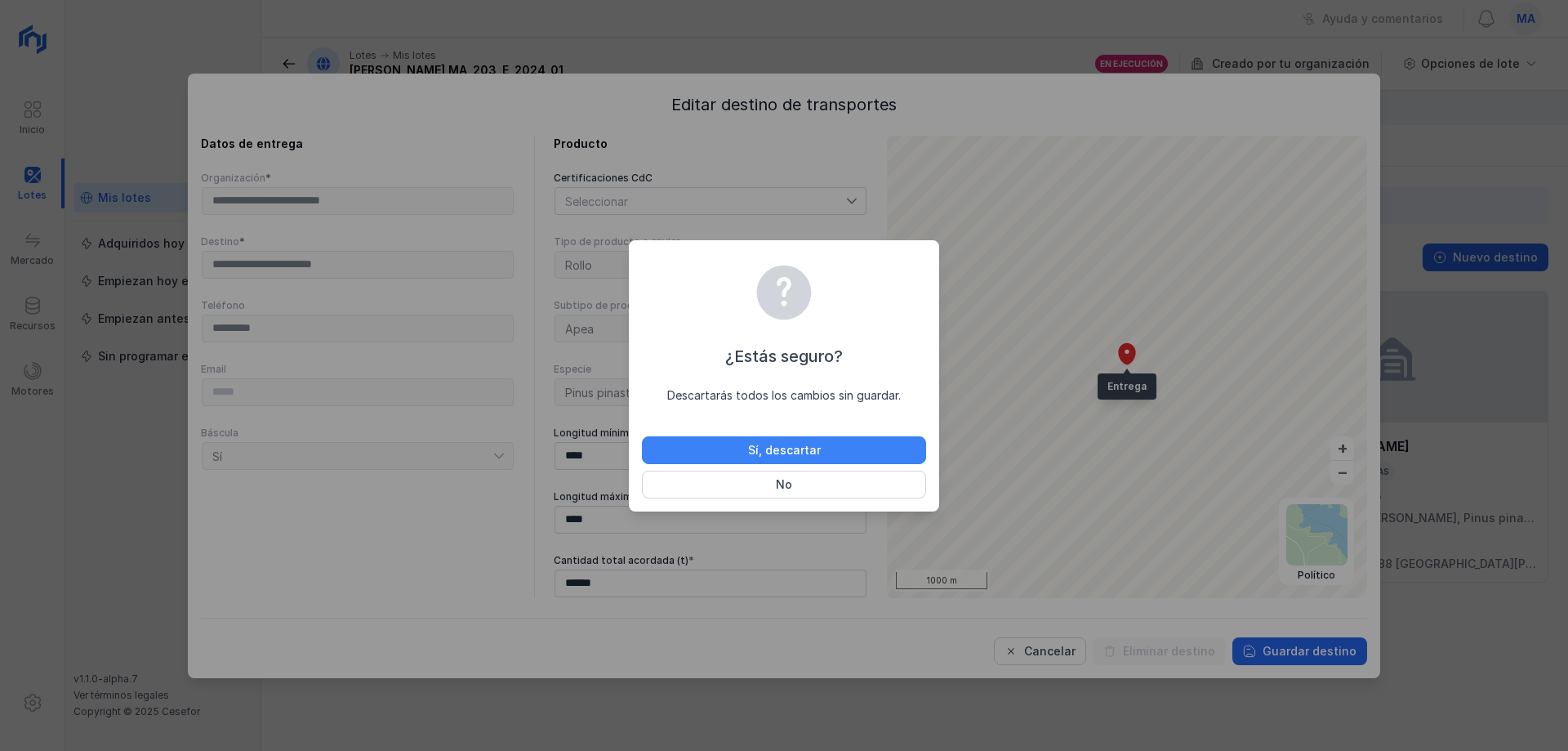
click at [797, 443] on div "Sí, descartar" at bounding box center [784, 450] width 73 height 17
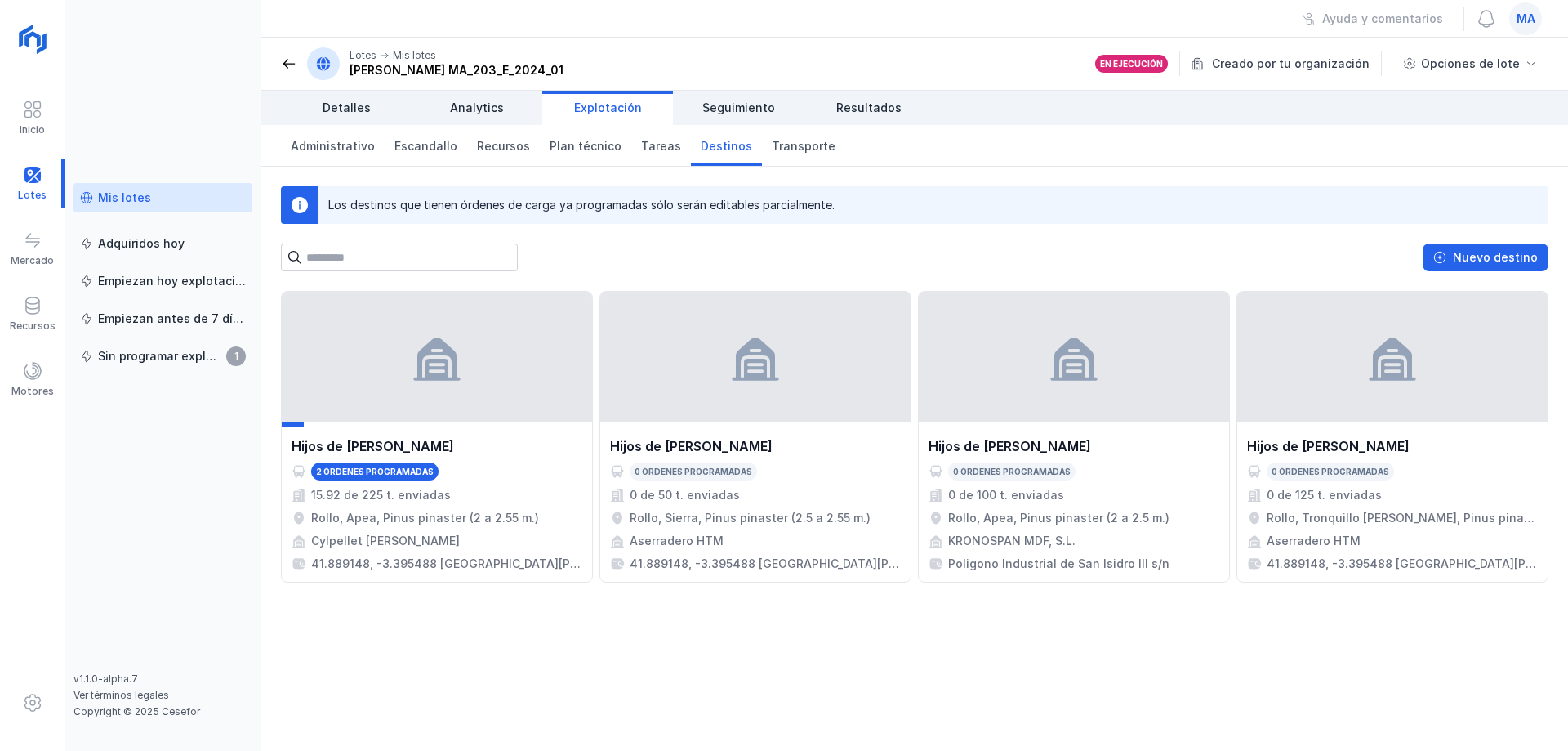
drag, startPoint x: 676, startPoint y: 688, endPoint x: 673, endPoint y: 679, distance: 9.5
click at [675, 688] on div "Hijos de [PERSON_NAME] 2 órdenes programadas 15.92 de 225 t. enviadas Rollo, Ap…" at bounding box center [915, 520] width 1307 height 460
click at [290, 64] on span at bounding box center [290, 63] width 17 height 17
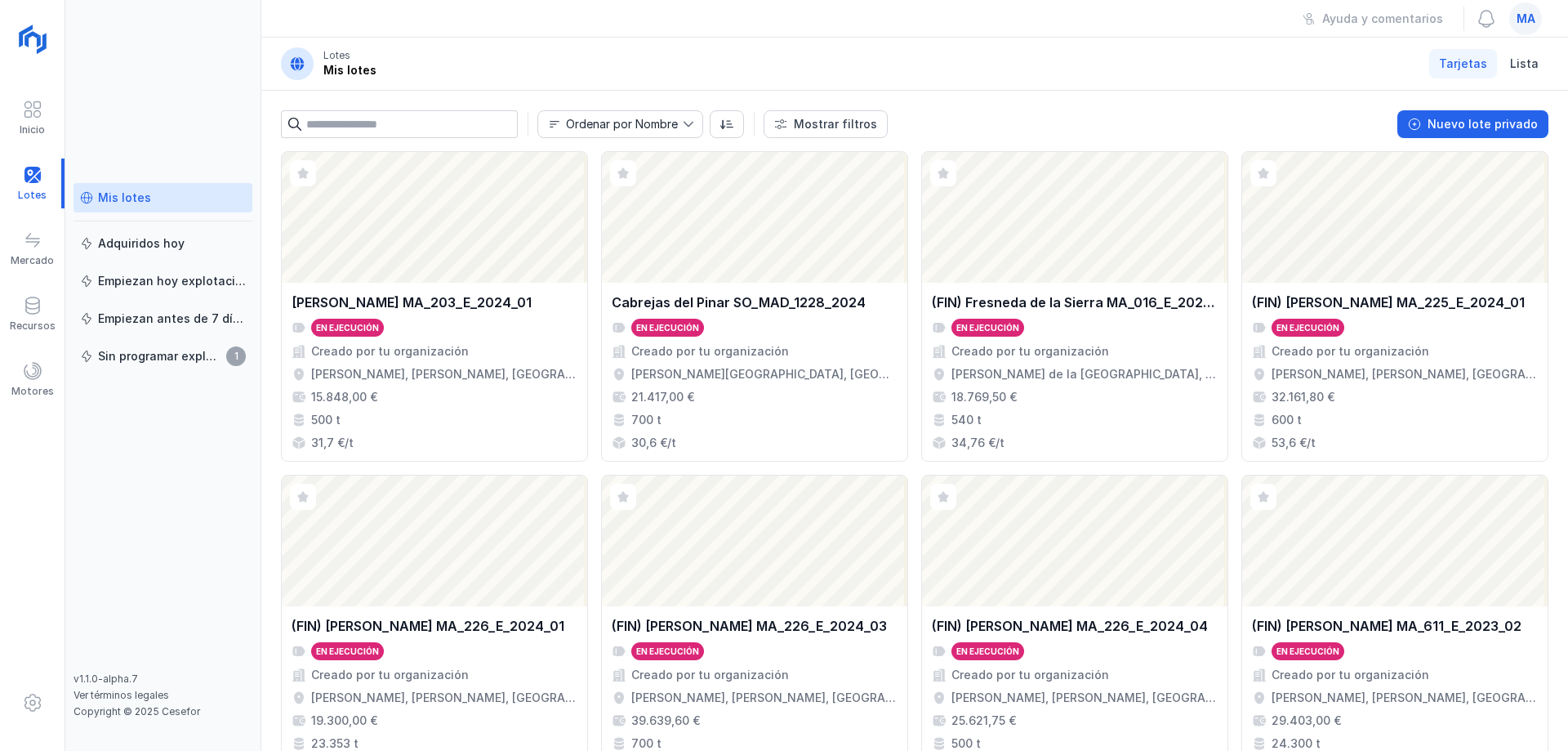
click at [419, 32] on div "Ayuda y comentarios ma" at bounding box center [915, 18] width 1307 height 38
click at [108, 92] on div "Mis lotes Adquiridos [DATE] Empiezan [DATE] explotación Empiezan antes de 7 día…" at bounding box center [163, 375] width 196 height 751
click at [152, 87] on div "Mis lotes Adquiridos [DATE] Empiezan [DATE] explotación Empiezan antes de 7 día…" at bounding box center [163, 375] width 196 height 751
click at [190, 109] on div "Mis lotes Adquiridos [DATE] Empiezan [DATE] explotación Empiezan antes de 7 día…" at bounding box center [163, 375] width 196 height 751
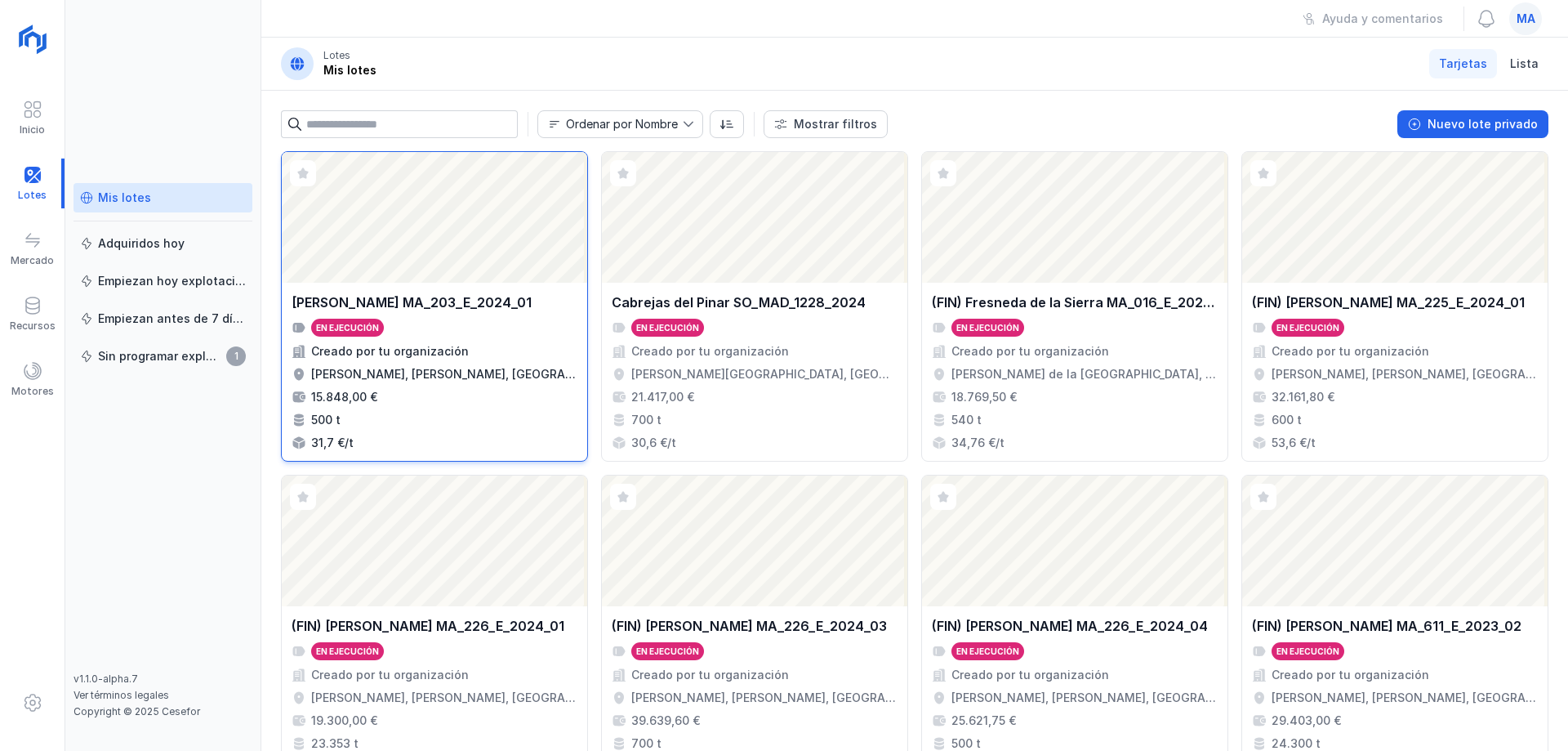
click at [432, 275] on div "Abrir lote" at bounding box center [435, 217] width 305 height 131
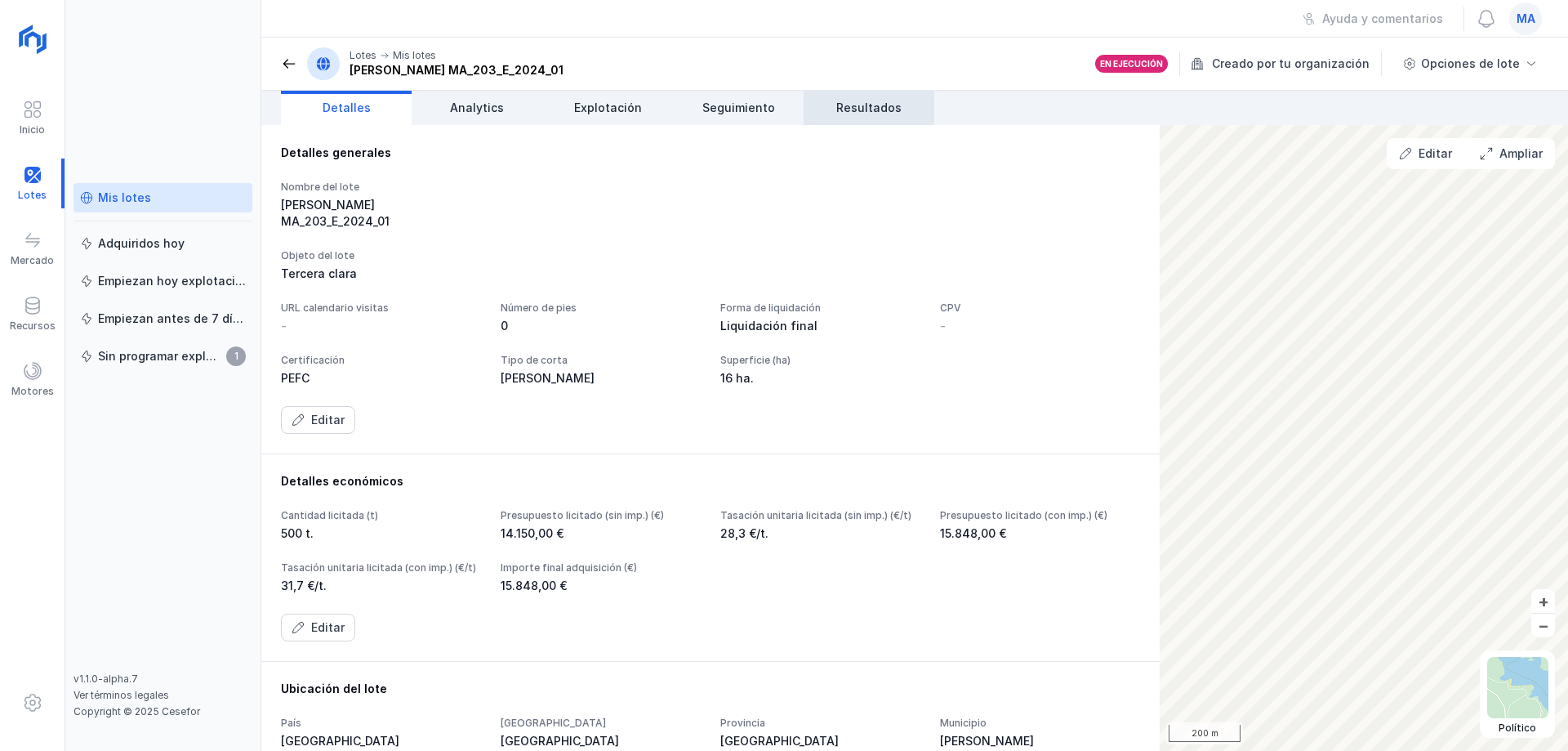
click at [883, 108] on span "Resultados" at bounding box center [869, 108] width 65 height 17
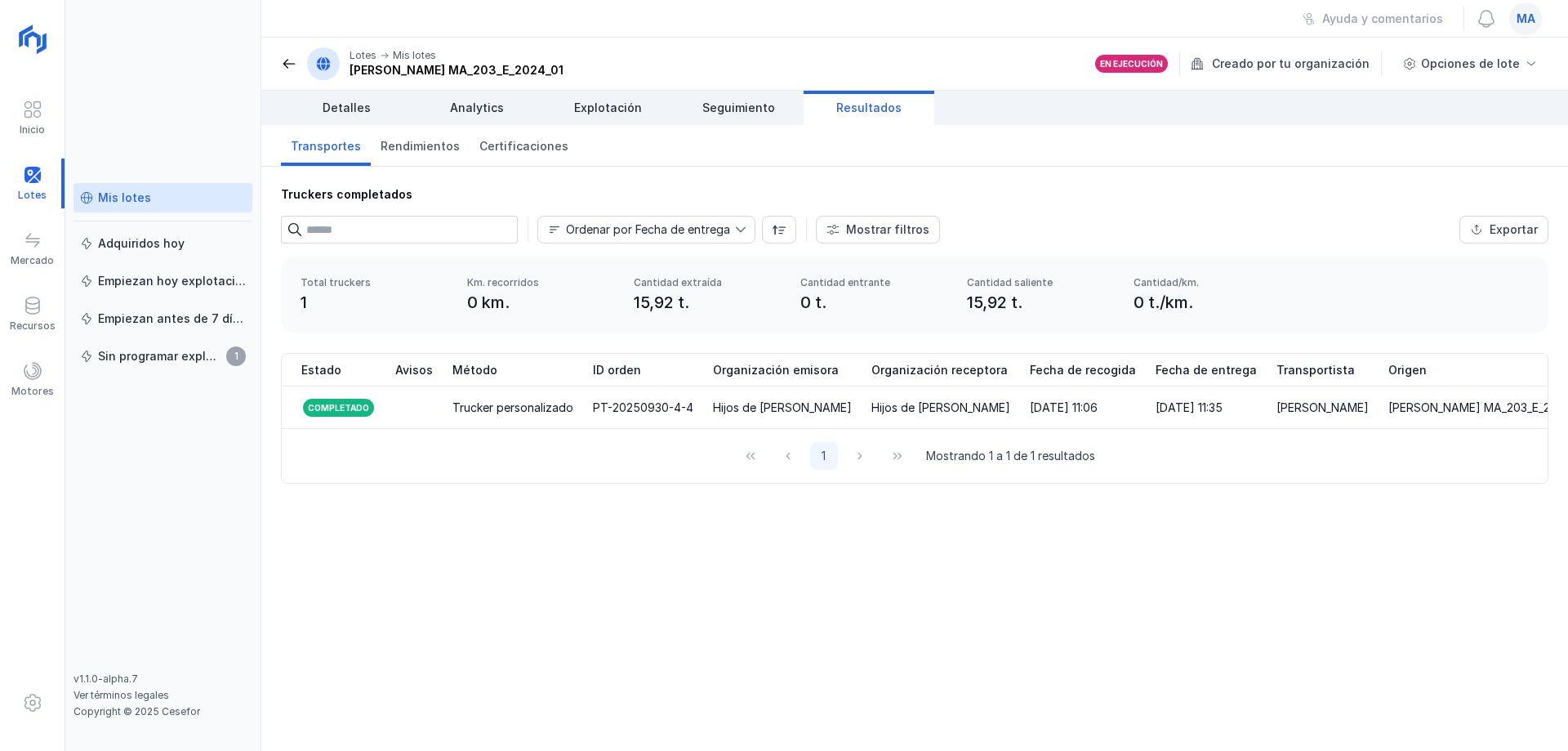
click at [590, 532] on div "Truckers completados Ordenar por Fecha de entrega Mostrar filtros Exportar Méto…" at bounding box center [915, 458] width 1307 height 584
drag, startPoint x: 187, startPoint y: 133, endPoint x: 265, endPoint y: 90, distance: 89.1
click at [186, 133] on div "Mis lotes Adquiridos [DATE] Empiezan [DATE] explotación Empiezan antes de 7 día…" at bounding box center [163, 375] width 196 height 751
click at [289, 63] on span at bounding box center [290, 63] width 17 height 17
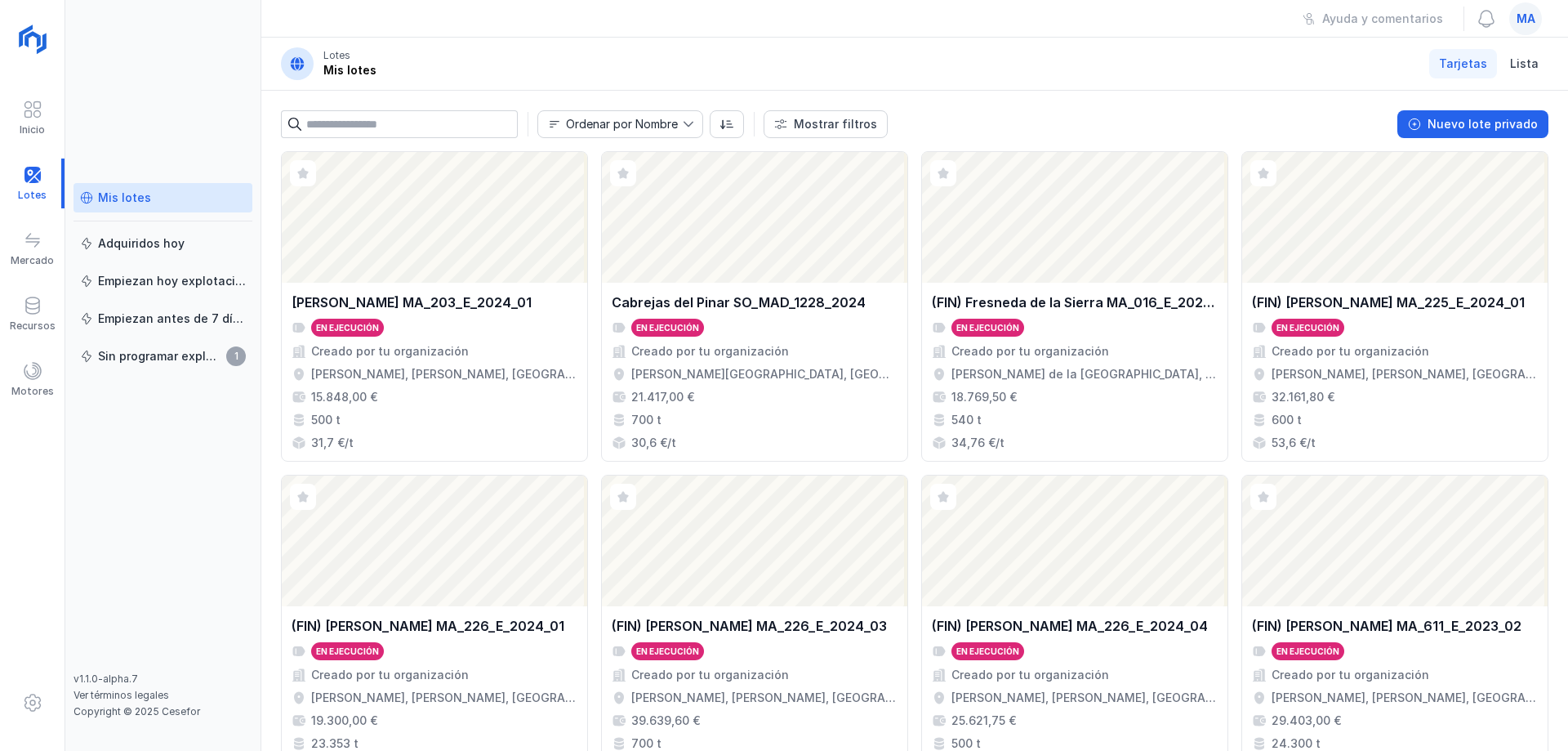
click at [158, 85] on div "Mis lotes Adquiridos [DATE] Empiezan [DATE] explotación Empiezan antes de 7 día…" at bounding box center [163, 375] width 196 height 751
click at [434, 22] on div "Ayuda y comentarios ma" at bounding box center [915, 18] width 1307 height 38
click at [124, 40] on div "Mis lotes Adquiridos [DATE] Empiezan [DATE] explotación Empiezan antes de 7 día…" at bounding box center [163, 375] width 196 height 751
click at [235, 56] on div "Mis lotes Adquiridos [DATE] Empiezan [DATE] explotación Empiezan antes de 7 día…" at bounding box center [163, 375] width 196 height 751
click at [199, 82] on div "Mis lotes Adquiridos [DATE] Empiezan [DATE] explotación Empiezan antes de 7 día…" at bounding box center [163, 375] width 196 height 751
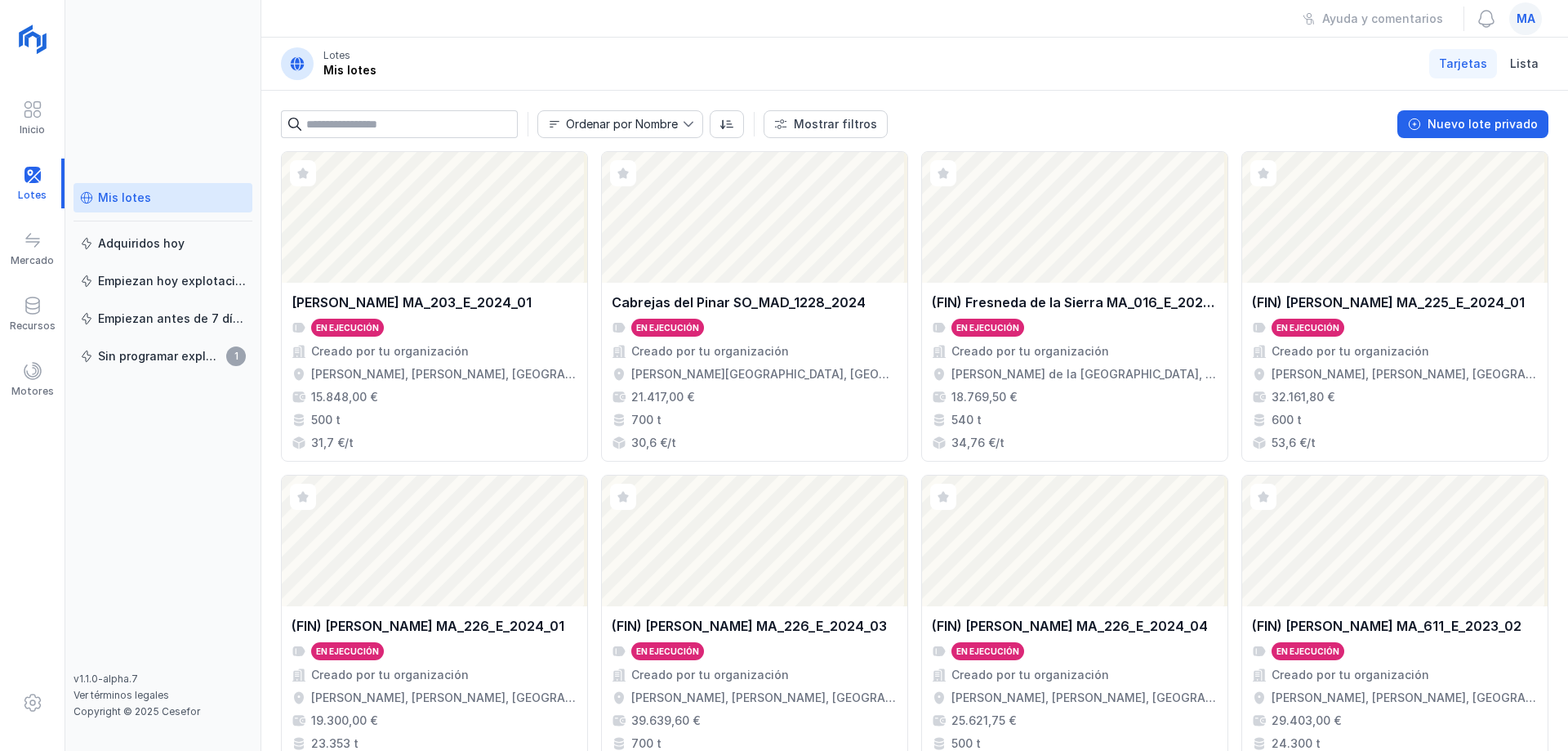
click at [1104, 71] on header "Lotes Mis lotes Tarjetas Lista" at bounding box center [915, 64] width 1307 height 53
click at [418, 49] on header "Lotes Mis lotes Tarjetas Lista" at bounding box center [915, 64] width 1307 height 53
click at [152, 47] on div "Mis lotes Adquiridos [DATE] Empiezan [DATE] explotación Empiezan antes de 7 día…" at bounding box center [163, 375] width 196 height 751
click at [175, 154] on div "Mis lotes Adquiridos [DATE] Empiezan [DATE] explotación Empiezan antes de 7 día…" at bounding box center [163, 375] width 196 height 751
click at [388, 15] on div "Ayuda y comentarios ma" at bounding box center [915, 18] width 1307 height 38
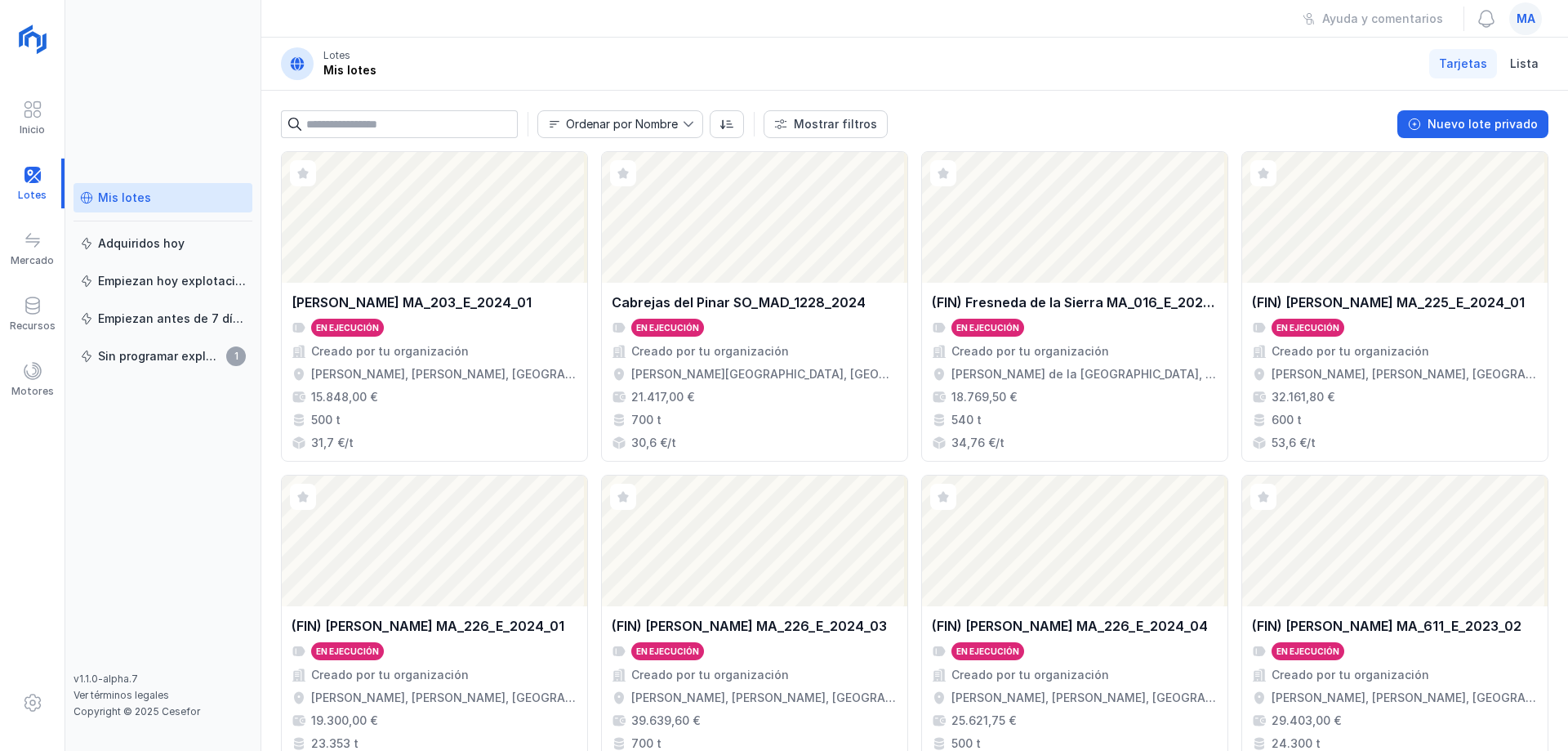
click at [437, 57] on header "Lotes Mis lotes Tarjetas Lista" at bounding box center [915, 64] width 1307 height 53
click at [612, 45] on header "Lotes Mis lotes Tarjetas Lista" at bounding box center [915, 64] width 1307 height 53
click at [197, 552] on div "Mis lotes Adquiridos [DATE] Empiezan [DATE] explotación Empiezan antes de 7 día…" at bounding box center [163, 427] width 179 height 489
click at [210, 74] on div "Mis lotes Adquiridos [DATE] Empiezan [DATE] explotación Empiezan antes de 7 día…" at bounding box center [163, 375] width 196 height 751
click at [419, 33] on div "Ayuda y comentarios ma" at bounding box center [915, 18] width 1307 height 38
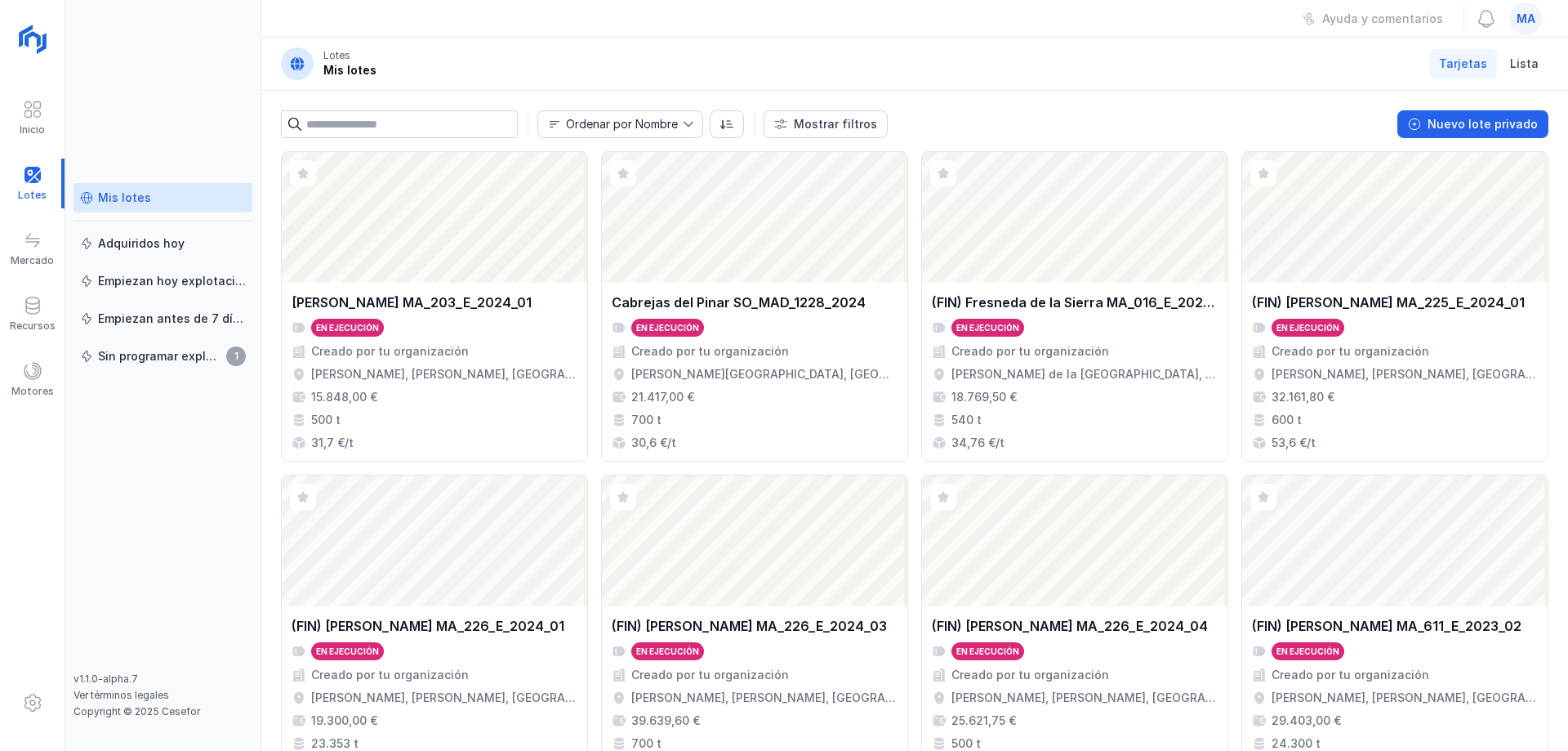
click at [185, 93] on div "Mis lotes Adquiridos [DATE] Empiezan [DATE] explotación Empiezan antes de 7 día…" at bounding box center [163, 375] width 196 height 751
